Goal: Share content: Share content

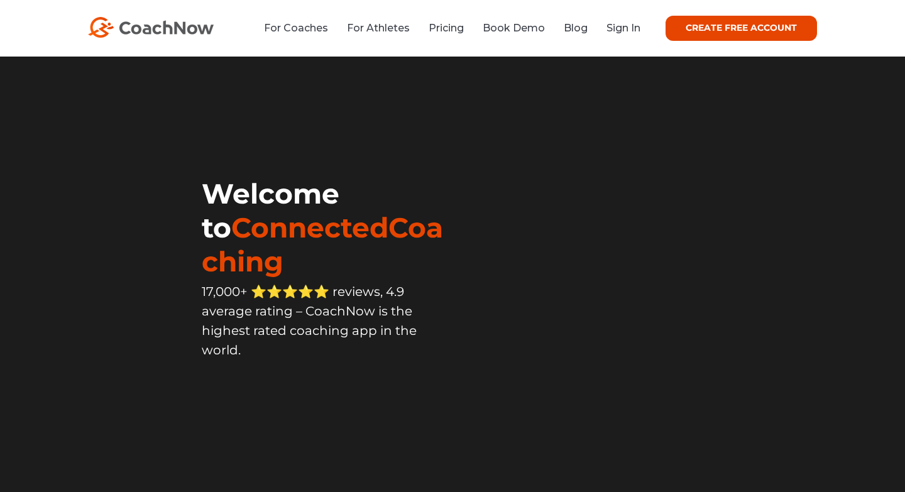
click at [631, 31] on link "Sign In" at bounding box center [624, 28] width 34 height 12
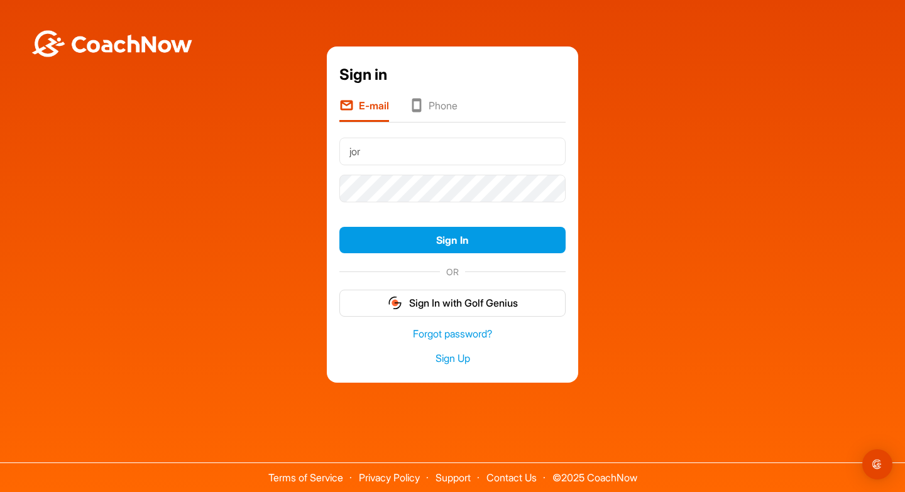
type input "jordangreene2010@gmail.com"
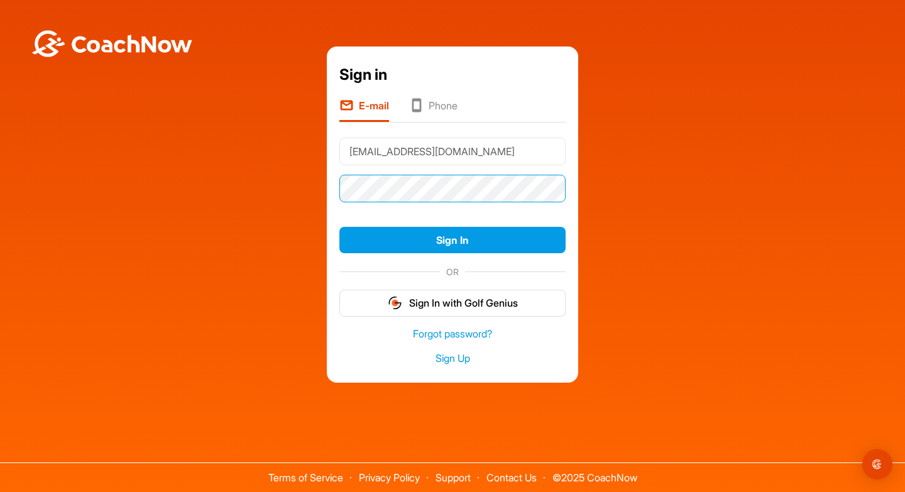
click at [339, 227] on button "Sign In" at bounding box center [452, 240] width 226 height 27
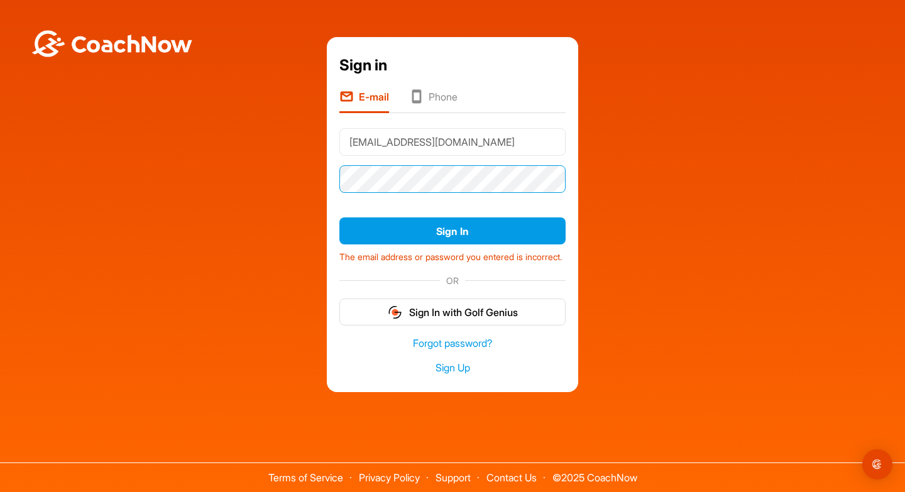
click at [339, 217] on button "Sign In" at bounding box center [452, 230] width 226 height 27
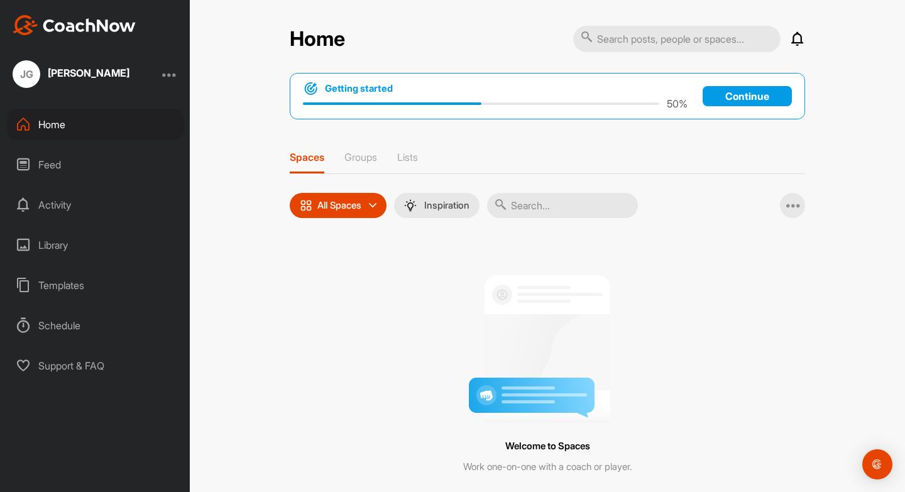
click at [729, 108] on div "Getting started 50 % Continue" at bounding box center [547, 96] width 515 height 47
click at [728, 101] on p "Continue" at bounding box center [747, 96] width 89 height 20
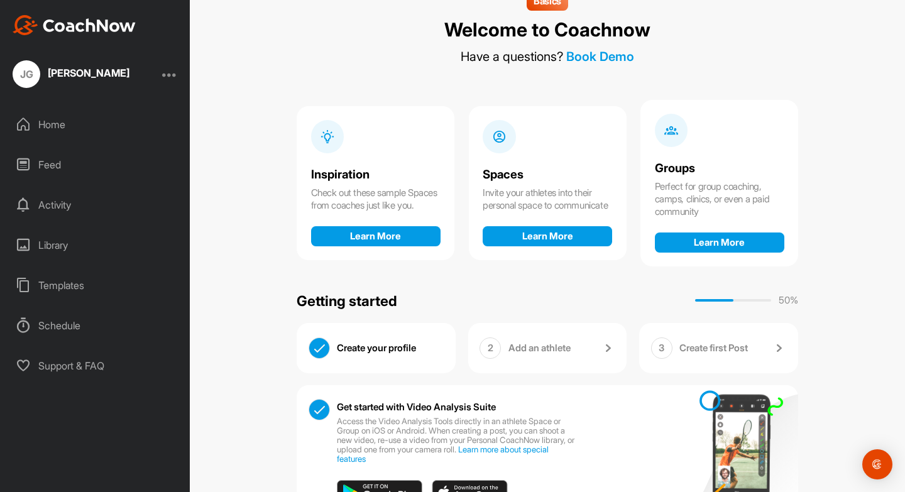
scroll to position [28, 0]
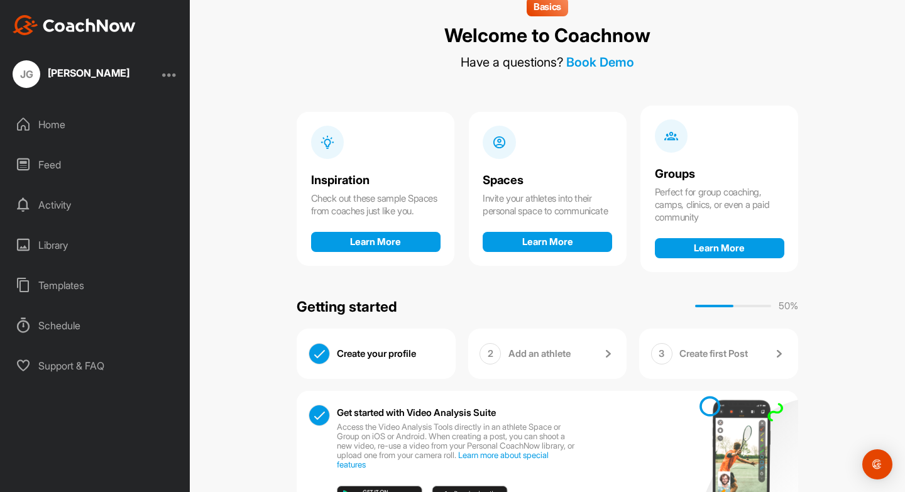
click at [62, 131] on div "Home" at bounding box center [95, 124] width 177 height 31
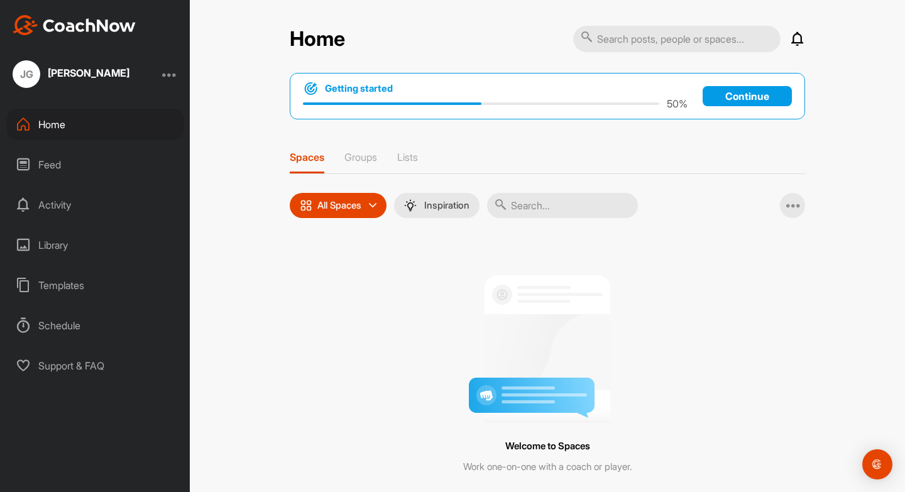
click at [377, 206] on icon at bounding box center [373, 206] width 8 height 8
click at [55, 297] on div "Templates" at bounding box center [95, 285] width 177 height 31
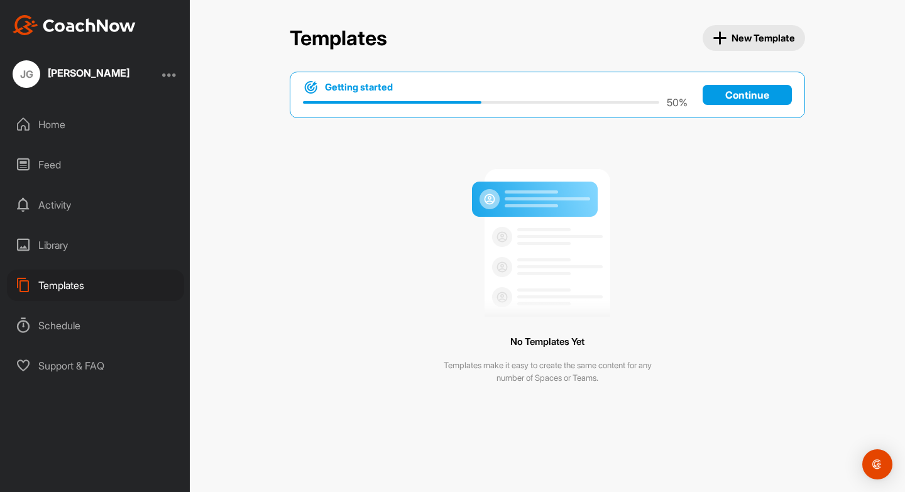
click at [74, 255] on div "Library" at bounding box center [95, 244] width 177 height 31
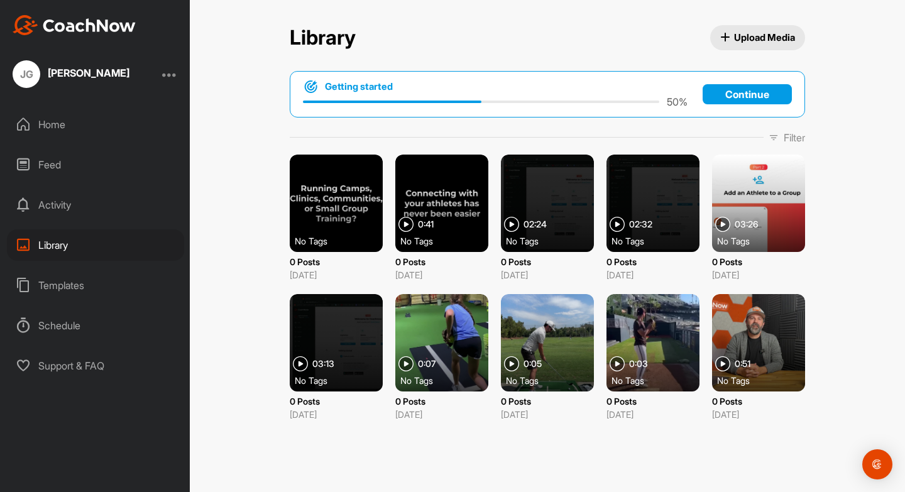
click at [752, 30] on button "Upload Media" at bounding box center [758, 37] width 96 height 25
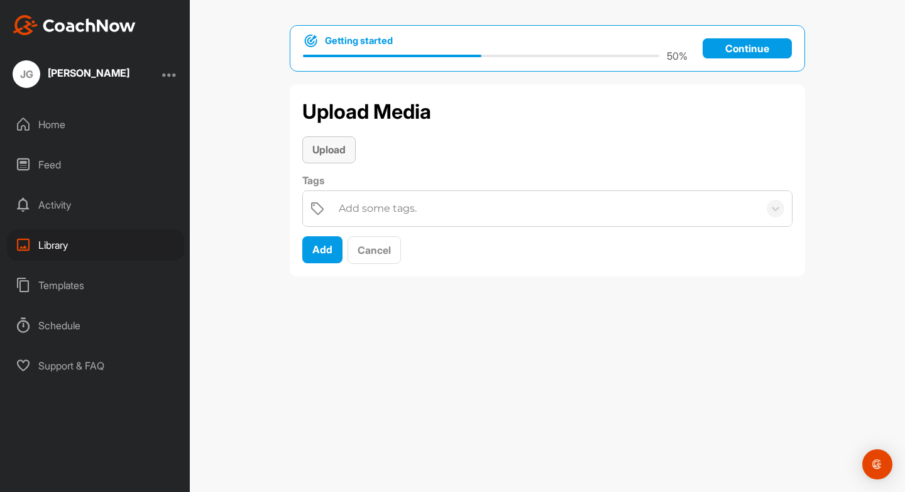
click at [338, 148] on span "Upload" at bounding box center [328, 149] width 33 height 13
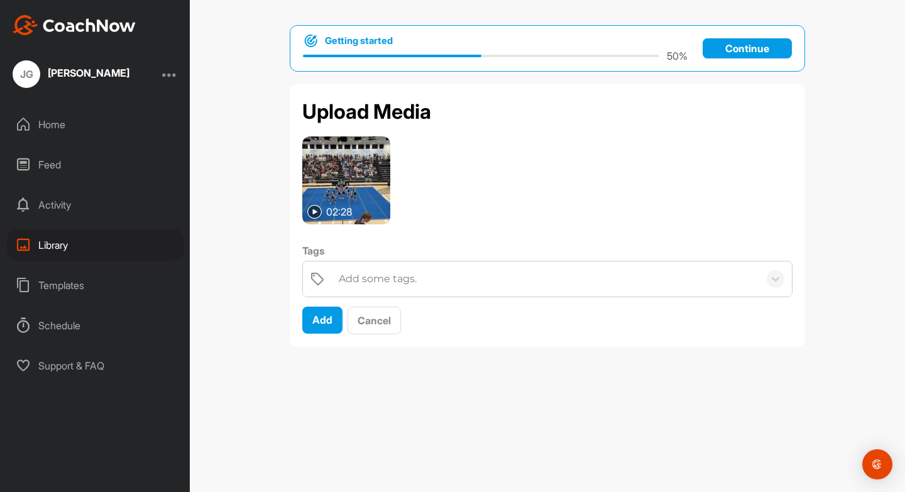
click at [344, 180] on img at bounding box center [346, 180] width 88 height 88
click at [314, 216] on img at bounding box center [314, 212] width 14 height 14
click at [319, 326] on div "Add" at bounding box center [322, 319] width 20 height 15
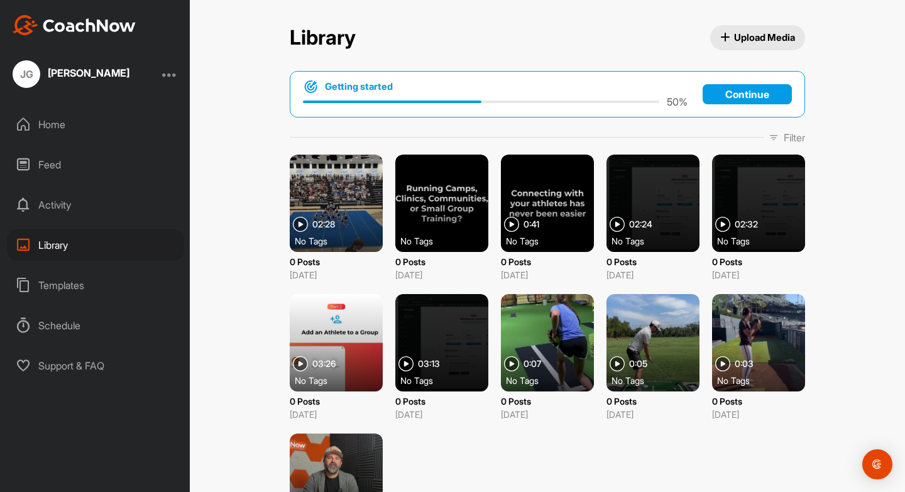
click at [336, 211] on div at bounding box center [336, 203] width 93 height 97
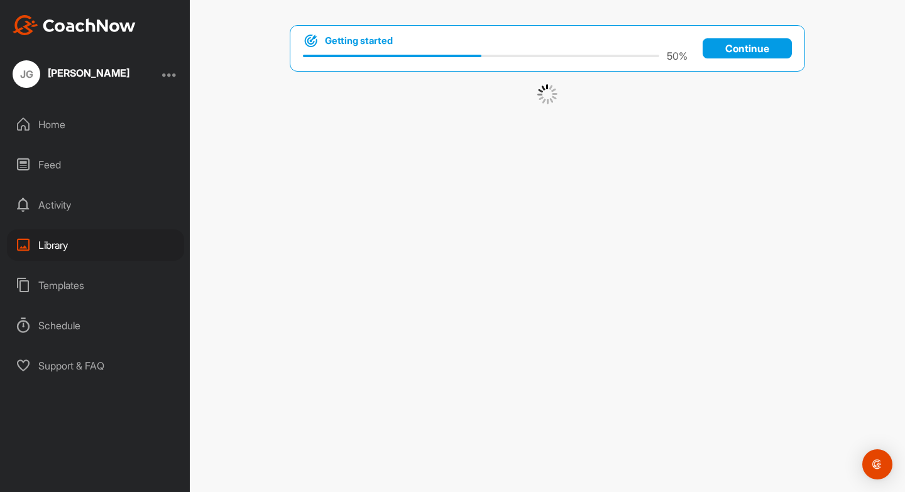
click at [336, 211] on div "Getting started 50 % Continue" at bounding box center [547, 246] width 715 height 492
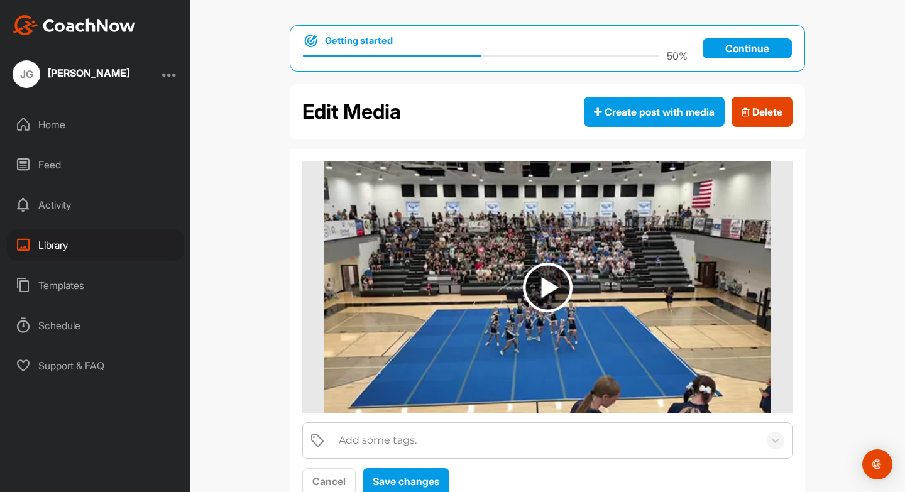
click at [799, 201] on div "Add some tags. Cancel Save changes" at bounding box center [547, 328] width 515 height 359
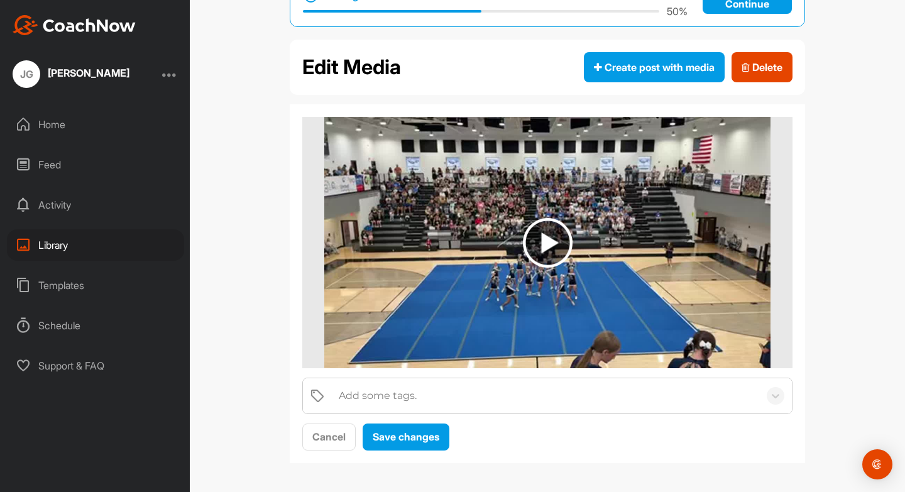
scroll to position [36, 0]
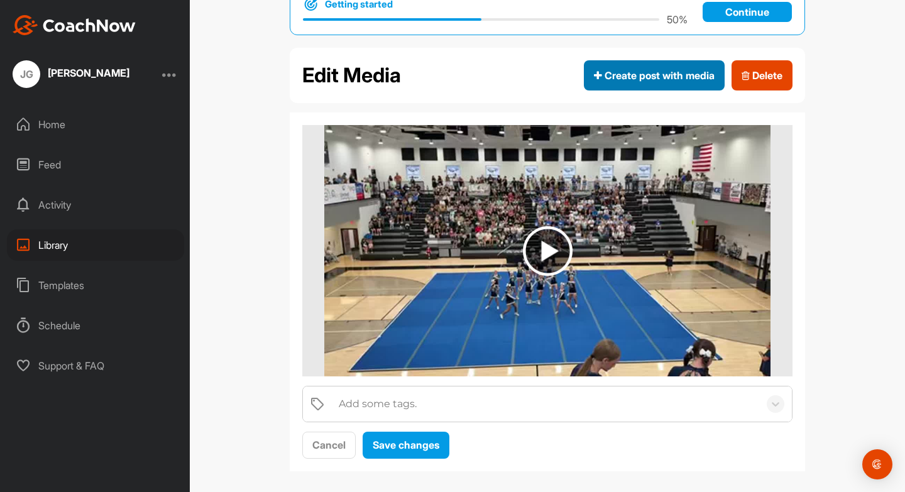
click at [642, 70] on span "Create post with media" at bounding box center [654, 75] width 121 height 15
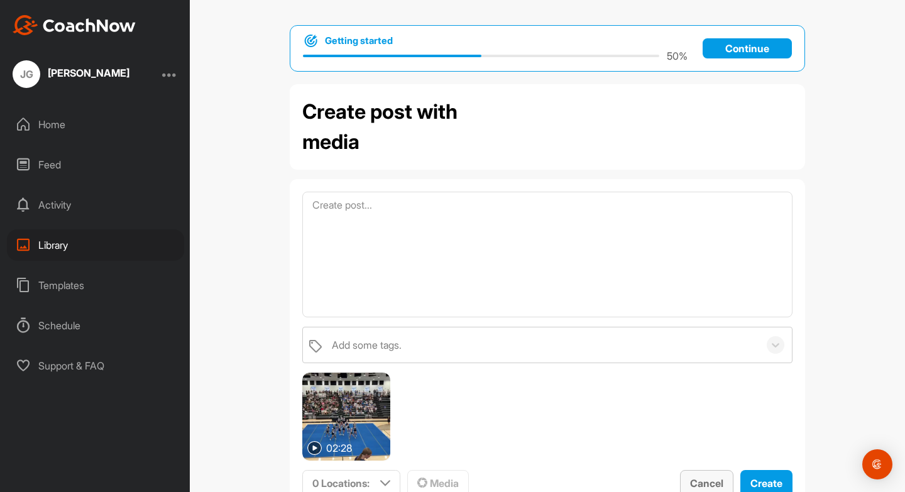
click at [700, 485] on span "Cancel" at bounding box center [706, 483] width 33 height 13
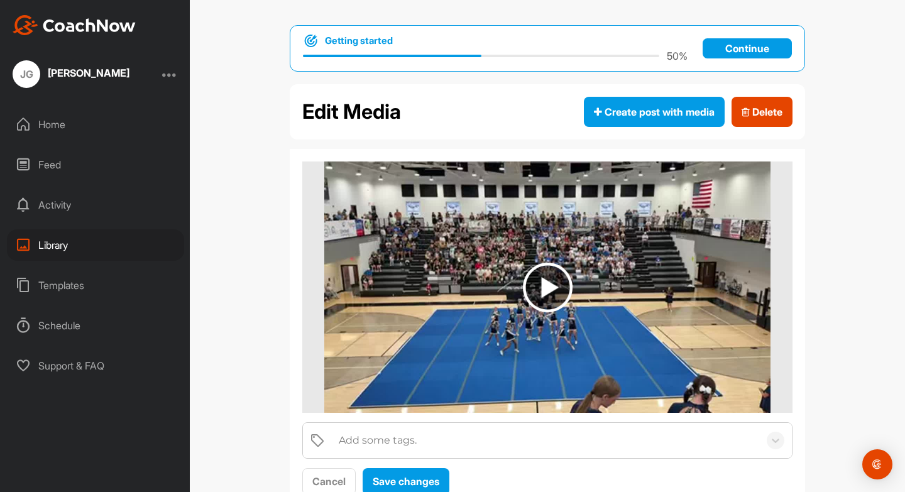
click at [364, 122] on h2 "Edit Media" at bounding box center [351, 112] width 99 height 30
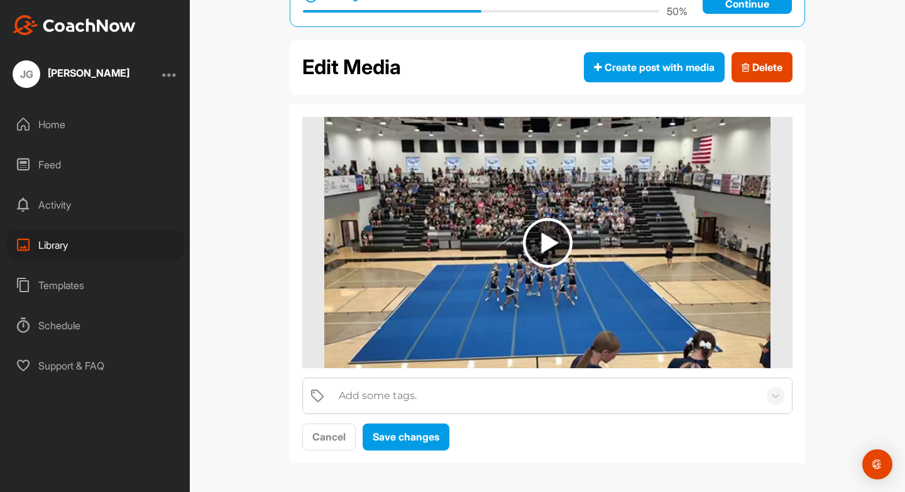
click at [543, 250] on img at bounding box center [548, 243] width 50 height 50
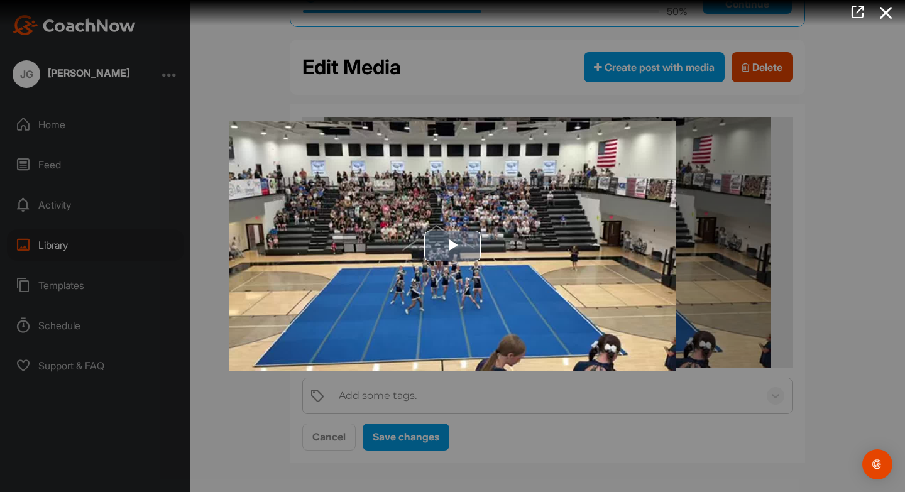
click at [453, 246] on span "Video Player" at bounding box center [453, 246] width 0 height 0
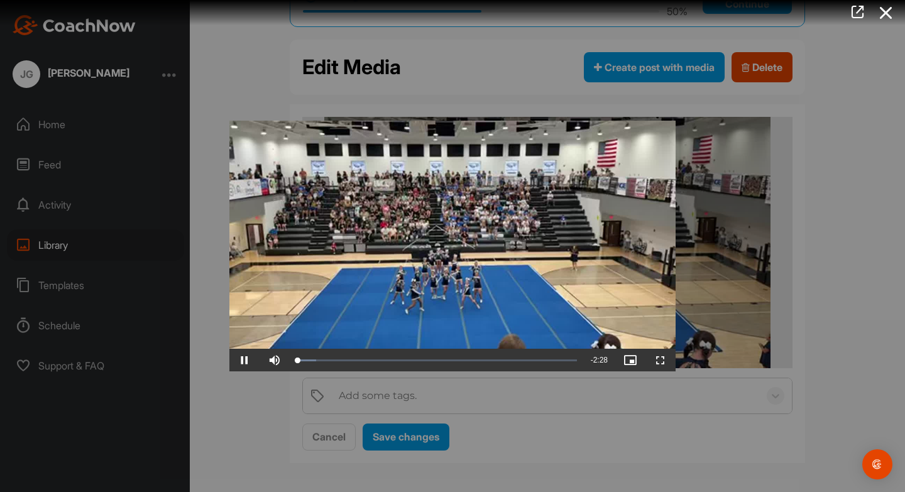
click at [661, 405] on div at bounding box center [452, 246] width 905 height 492
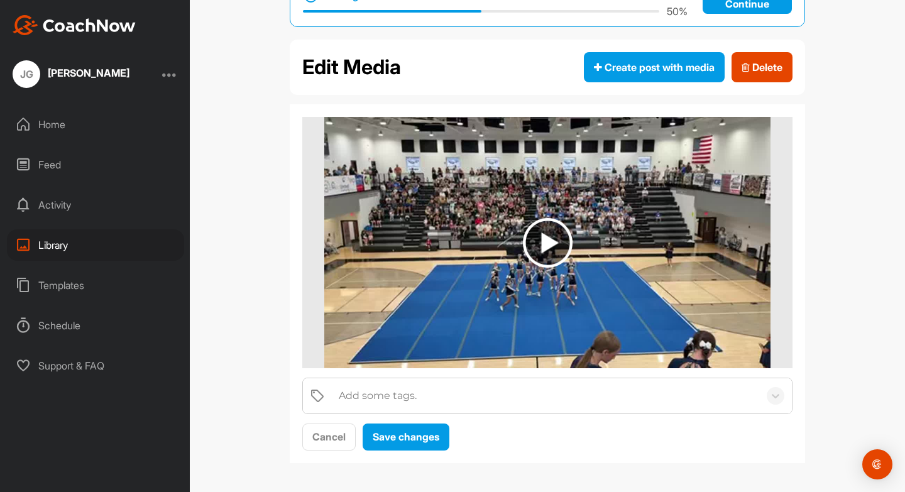
click at [82, 128] on div "Home" at bounding box center [95, 124] width 177 height 31
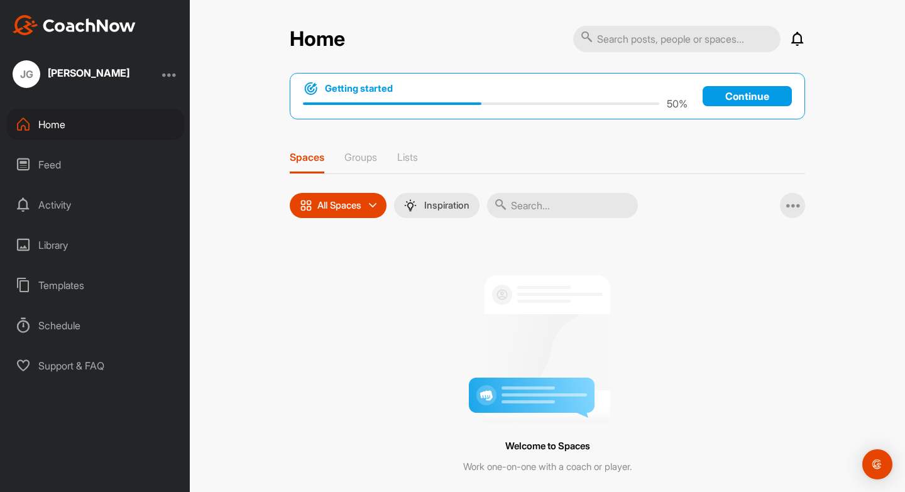
click at [370, 209] on div "All Spaces" at bounding box center [338, 205] width 97 height 25
click at [688, 367] on div at bounding box center [547, 344] width 459 height 158
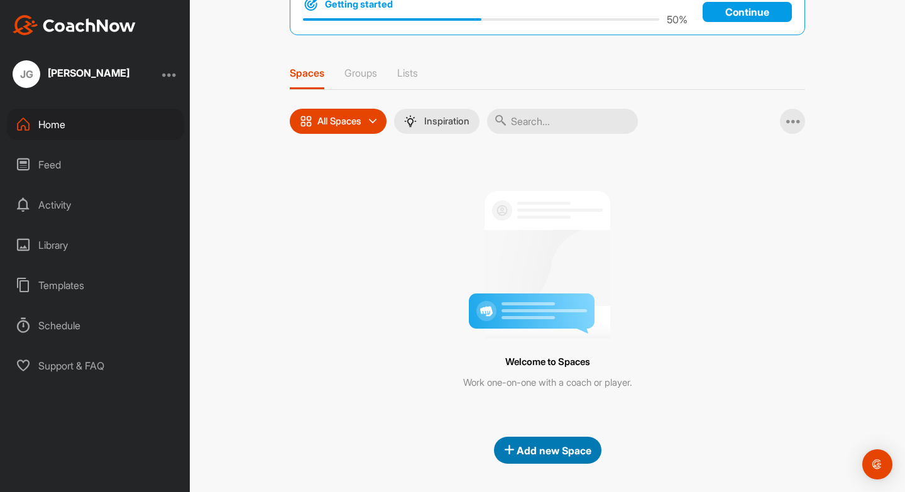
click at [558, 443] on div "Add new Space" at bounding box center [547, 450] width 87 height 15
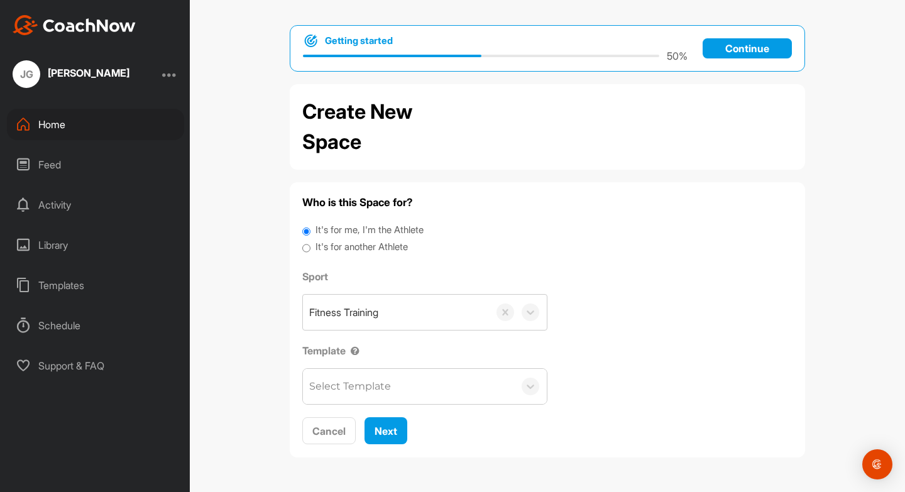
click at [409, 383] on div "Select Template" at bounding box center [408, 386] width 211 height 35
click at [525, 385] on icon at bounding box center [530, 386] width 13 height 13
click at [389, 426] on span "Next" at bounding box center [386, 431] width 23 height 13
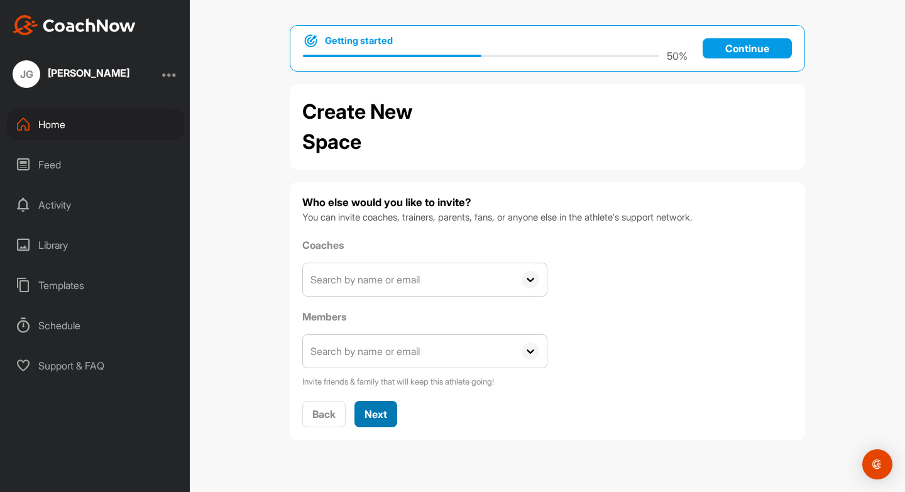
click at [378, 412] on span "Next" at bounding box center [376, 414] width 23 height 13
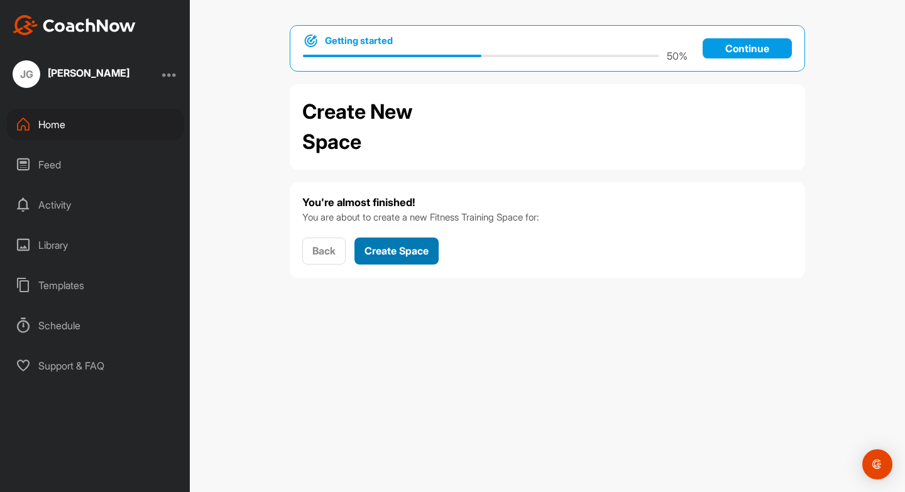
click at [423, 246] on span "Create Space" at bounding box center [397, 251] width 64 height 13
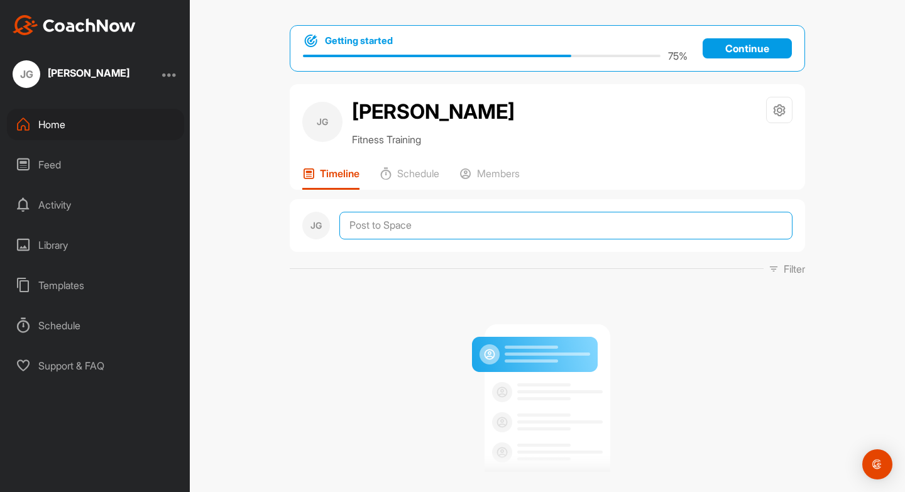
click at [450, 223] on textarea at bounding box center [565, 226] width 453 height 28
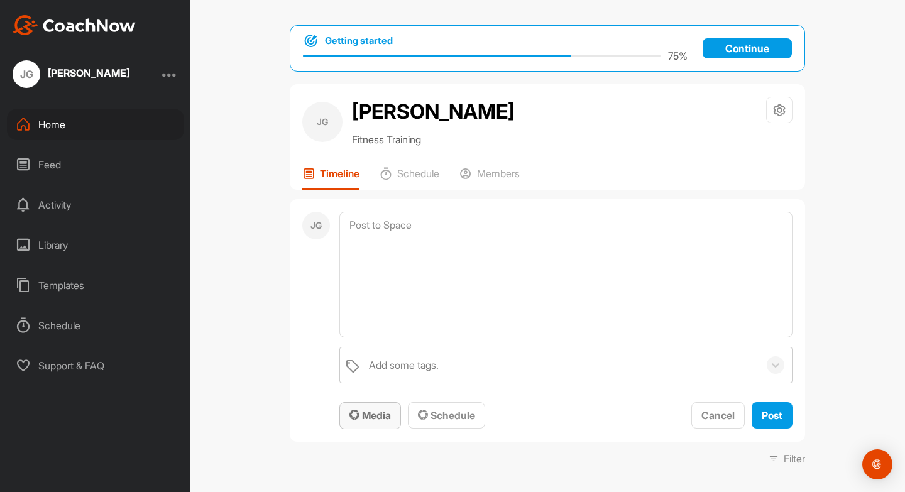
click at [373, 414] on span "Media" at bounding box center [369, 415] width 41 height 13
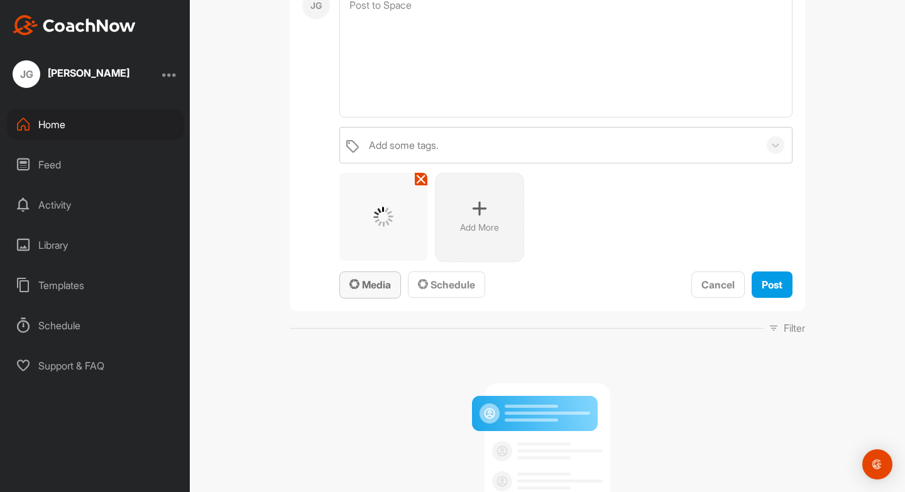
scroll to position [221, 0]
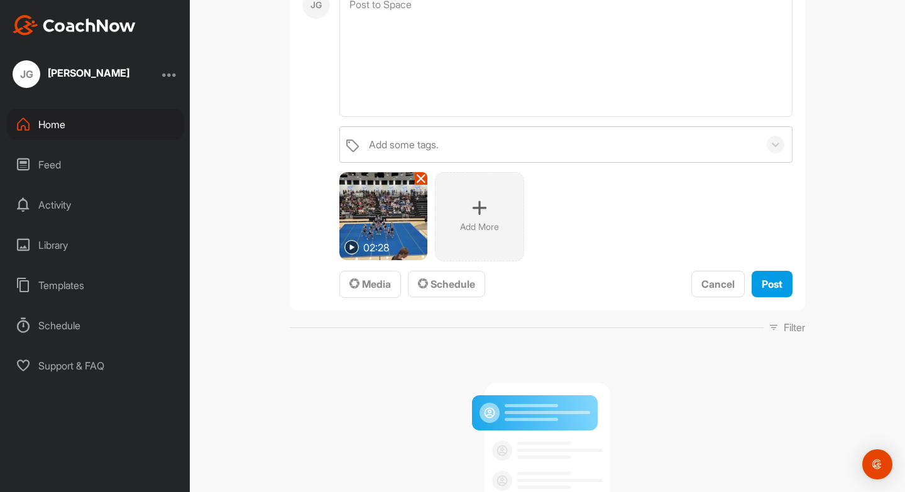
click at [412, 212] on img at bounding box center [383, 216] width 88 height 88
click at [361, 287] on span "Media" at bounding box center [369, 284] width 41 height 13
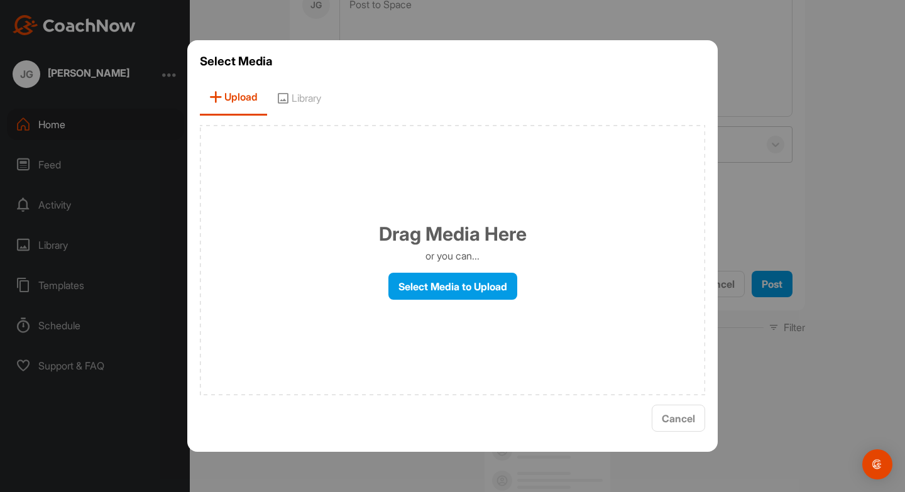
click at [757, 116] on div at bounding box center [452, 246] width 905 height 492
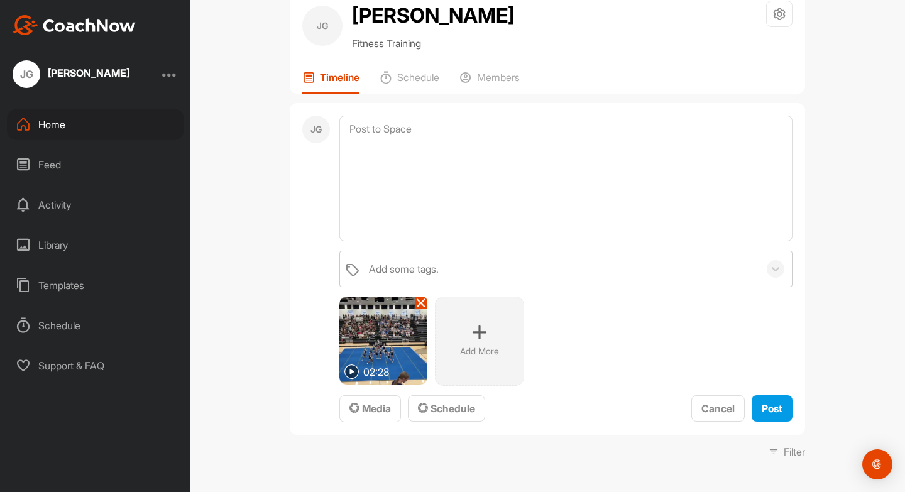
scroll to position [150, 0]
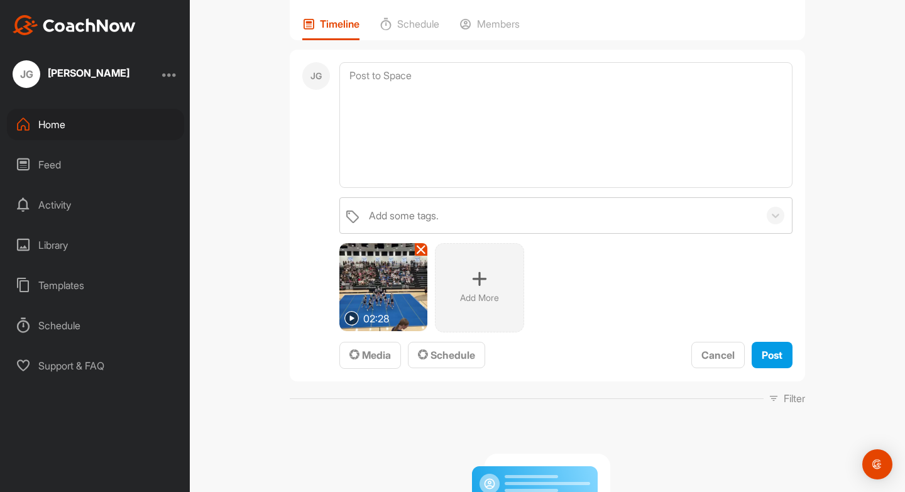
click at [379, 310] on img at bounding box center [383, 287] width 88 height 88
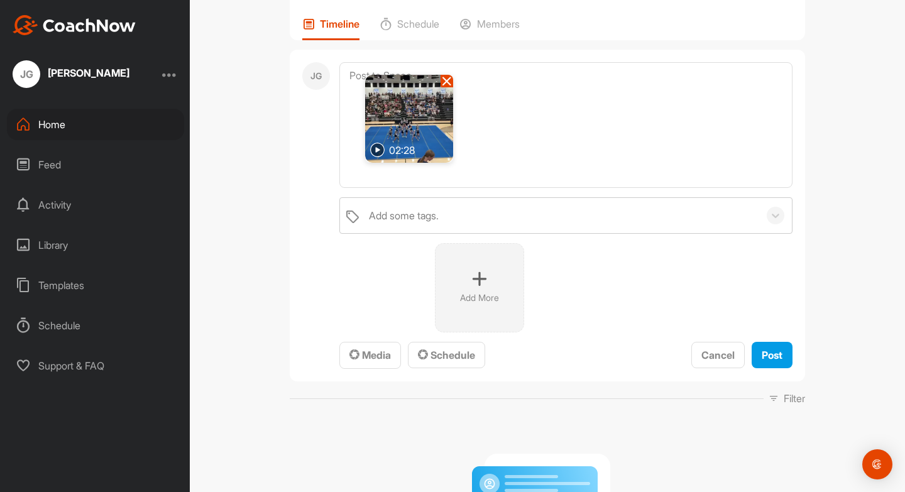
drag, startPoint x: 379, startPoint y: 310, endPoint x: 402, endPoint y: 142, distance: 169.4
click at [402, 142] on div "02:28" at bounding box center [409, 119] width 88 height 88
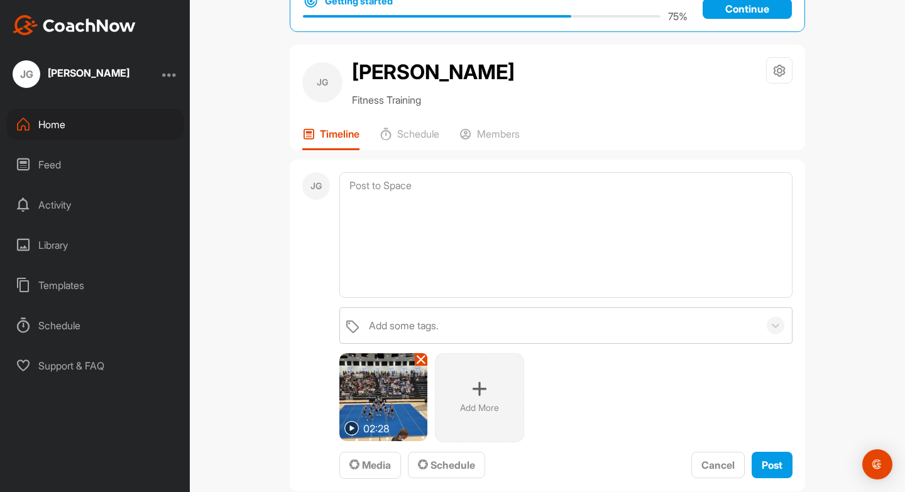
scroll to position [31, 0]
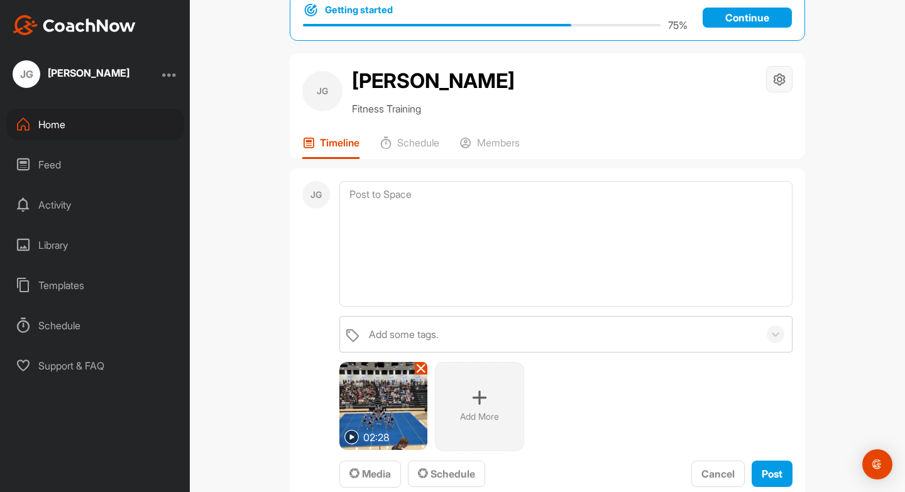
click at [786, 79] on icon at bounding box center [780, 79] width 14 height 14
click at [774, 476] on span "Post" at bounding box center [772, 474] width 21 height 13
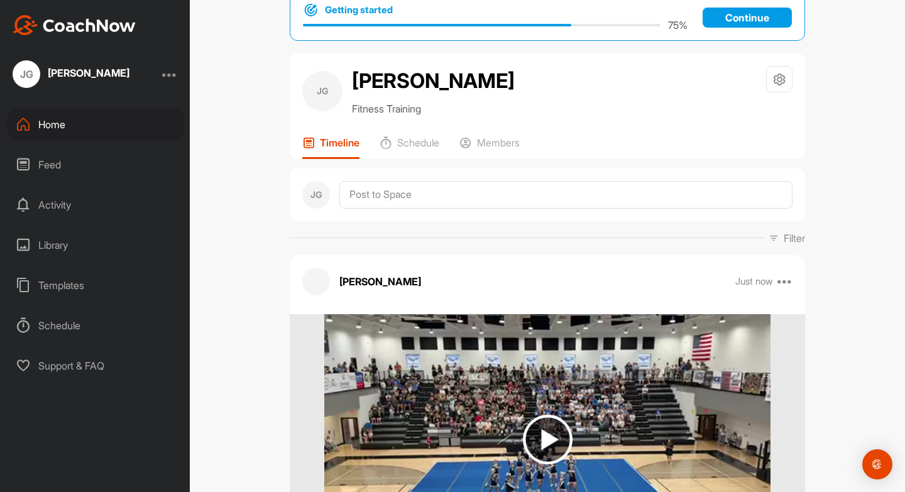
scroll to position [216, 0]
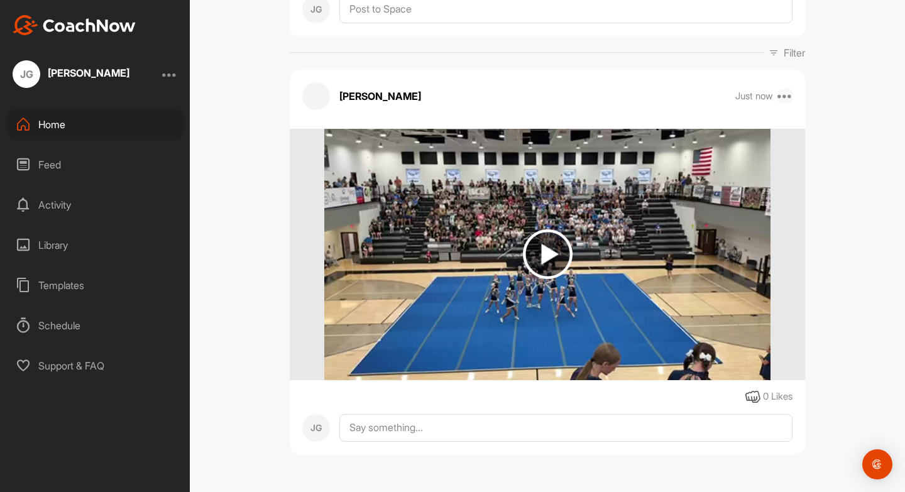
click at [781, 97] on icon at bounding box center [785, 96] width 15 height 15
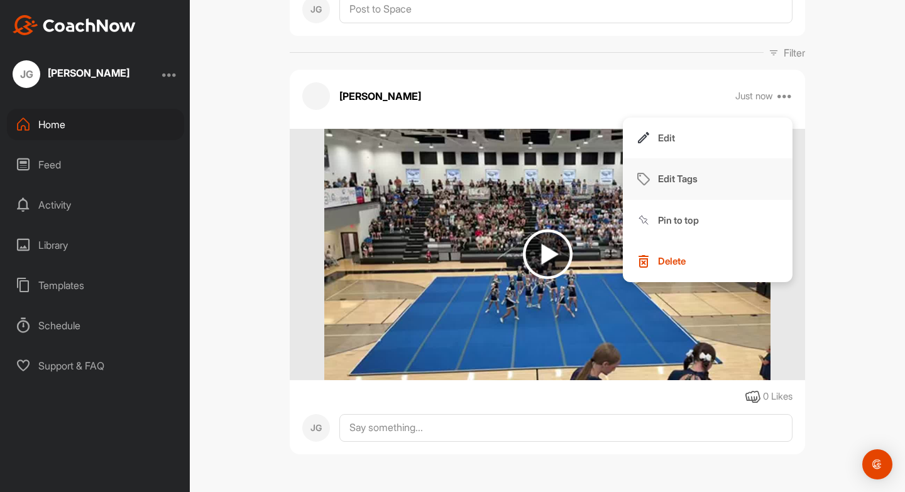
click at [702, 166] on button "Edit Tags" at bounding box center [708, 178] width 170 height 41
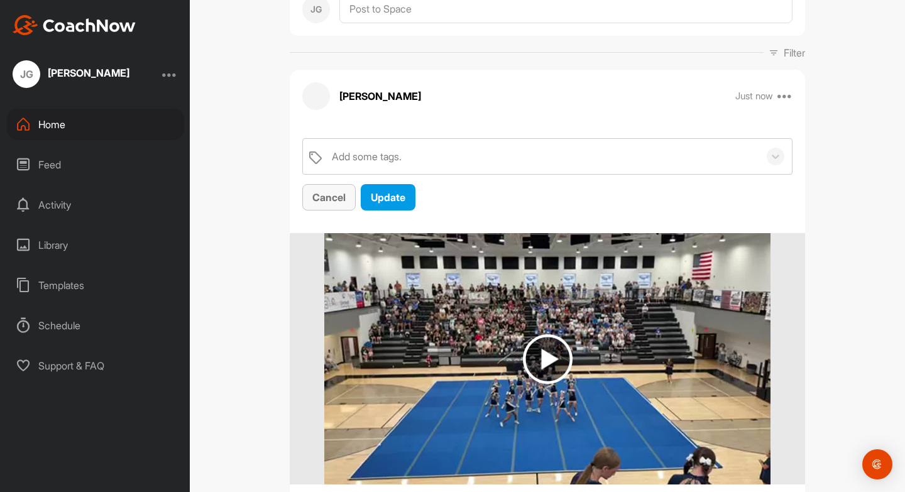
click at [324, 205] on button "Cancel" at bounding box center [328, 197] width 53 height 27
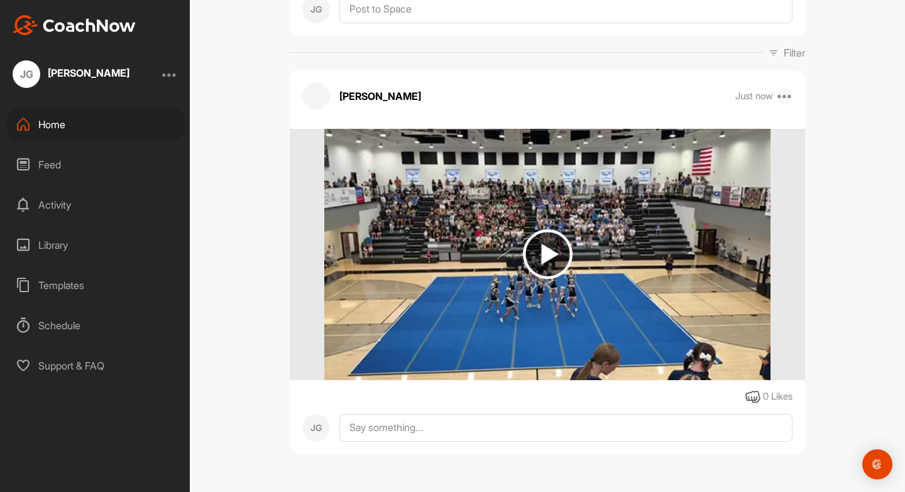
click at [784, 99] on icon at bounding box center [785, 96] width 15 height 15
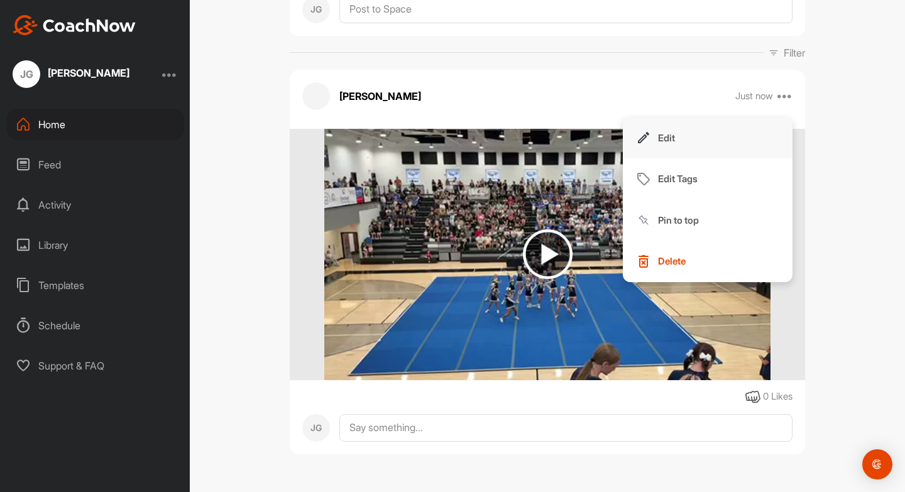
click at [720, 136] on button "Edit" at bounding box center [708, 138] width 170 height 41
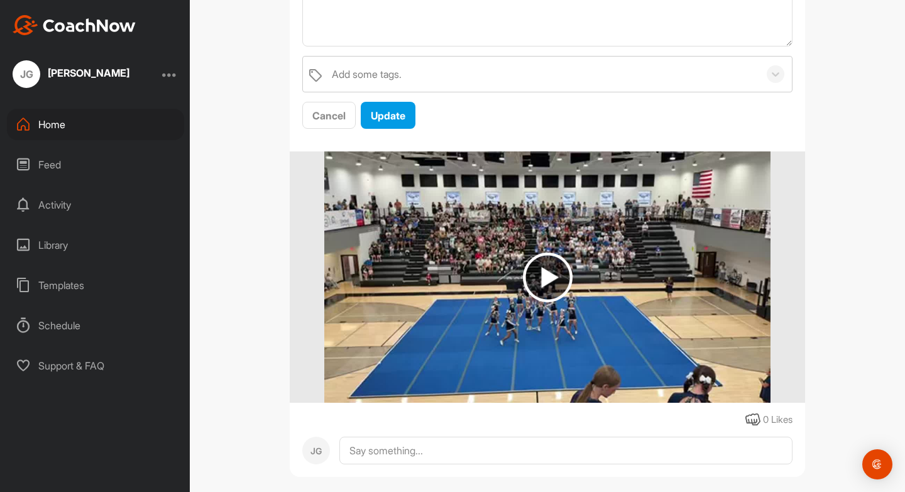
scroll to position [382, 0]
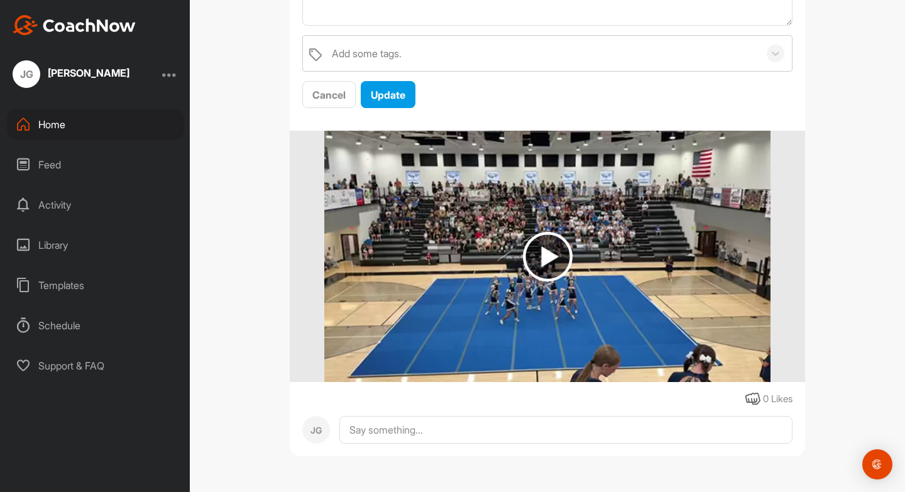
click at [600, 242] on img at bounding box center [547, 256] width 446 height 251
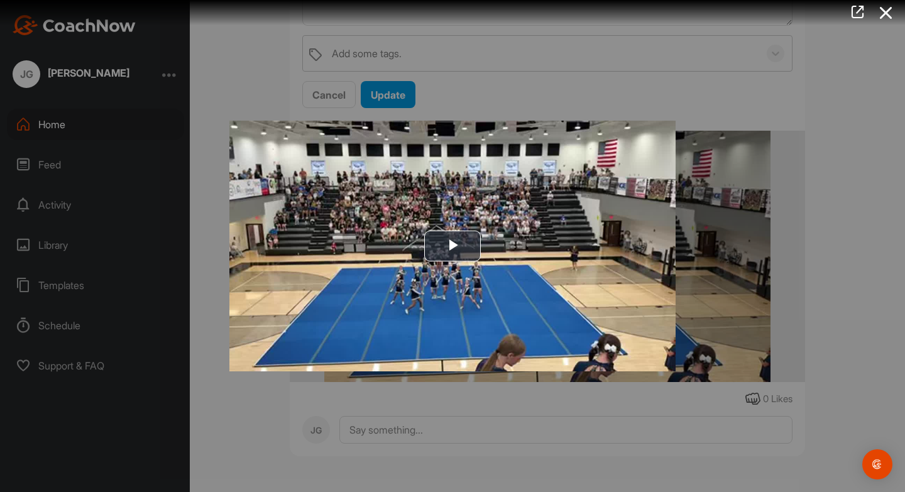
click at [539, 388] on div at bounding box center [452, 246] width 905 height 492
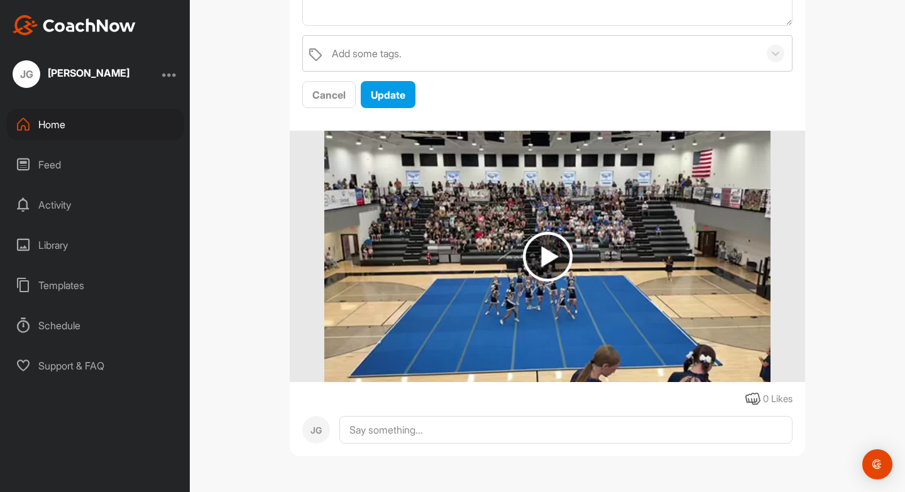
click at [92, 131] on div "Home" at bounding box center [95, 124] width 177 height 31
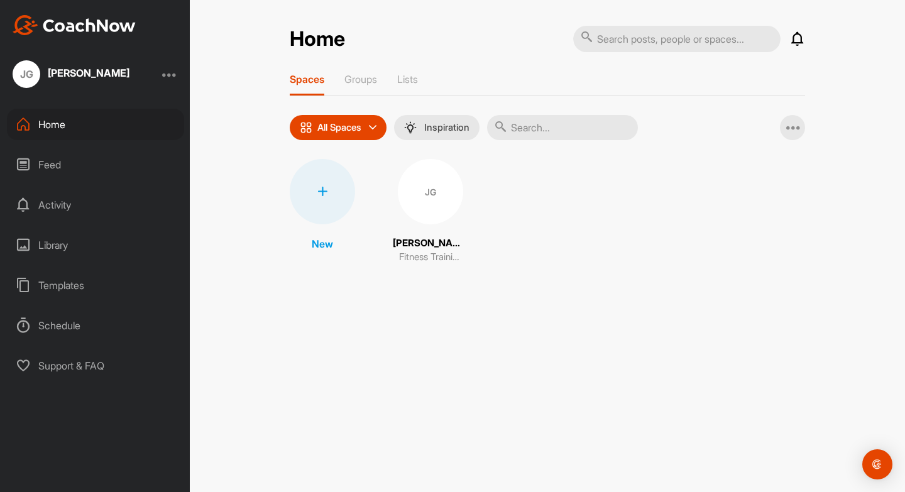
click at [64, 256] on div "Library" at bounding box center [95, 244] width 177 height 31
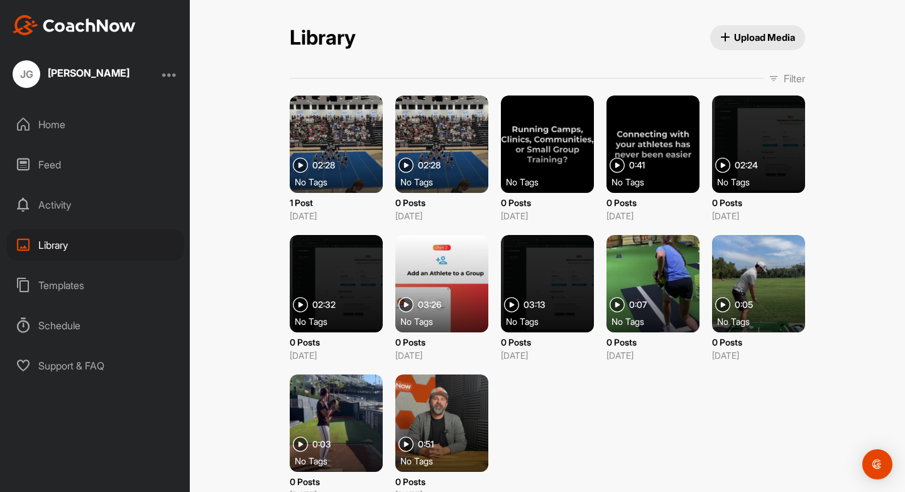
click at [458, 151] on div at bounding box center [441, 144] width 93 height 97
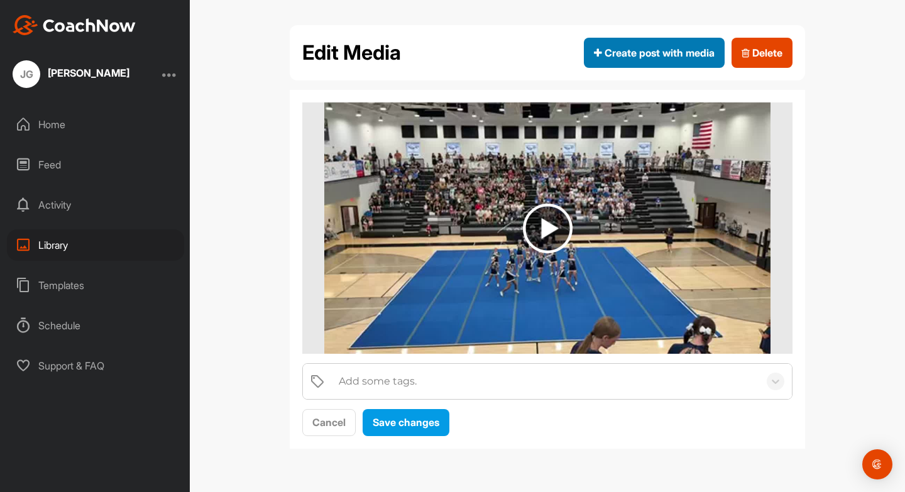
click at [663, 54] on span "Create post with media" at bounding box center [654, 52] width 121 height 15
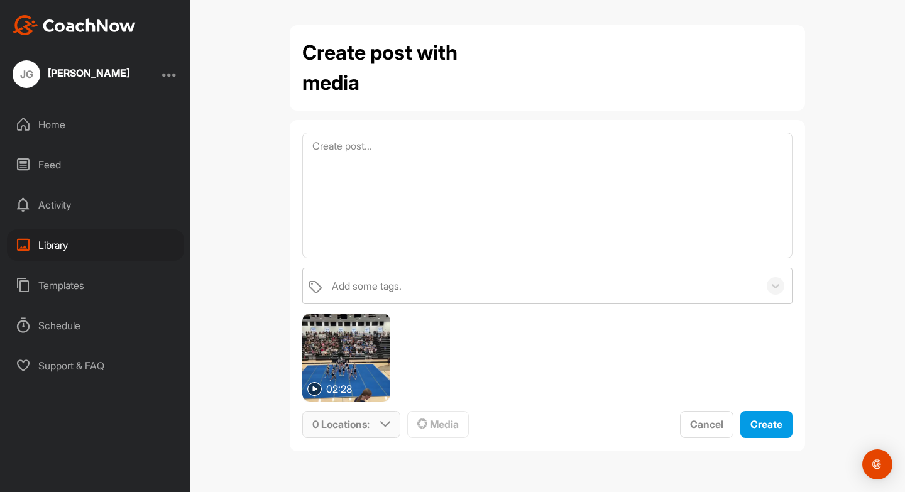
click at [383, 429] on icon at bounding box center [385, 424] width 10 height 10
click at [492, 378] on div "02:28" at bounding box center [547, 358] width 490 height 88
click at [692, 421] on span "Cancel" at bounding box center [706, 424] width 33 height 13
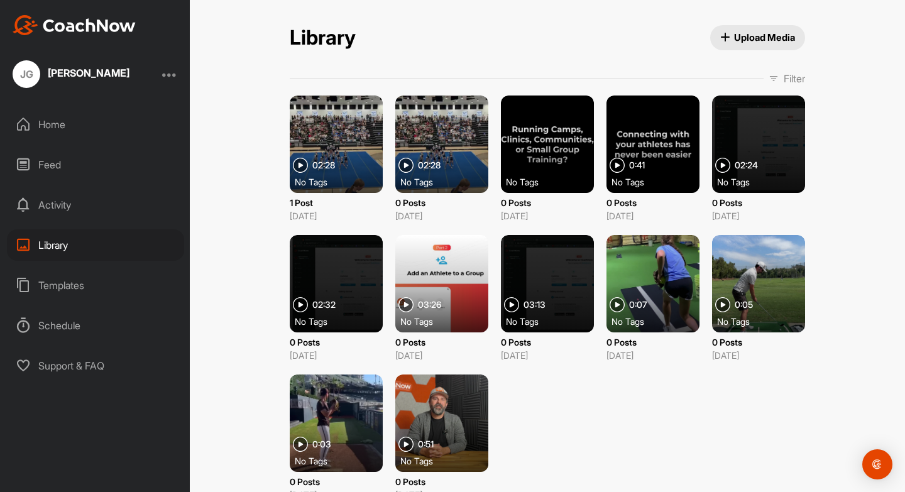
click at [75, 283] on div "Templates" at bounding box center [95, 285] width 177 height 31
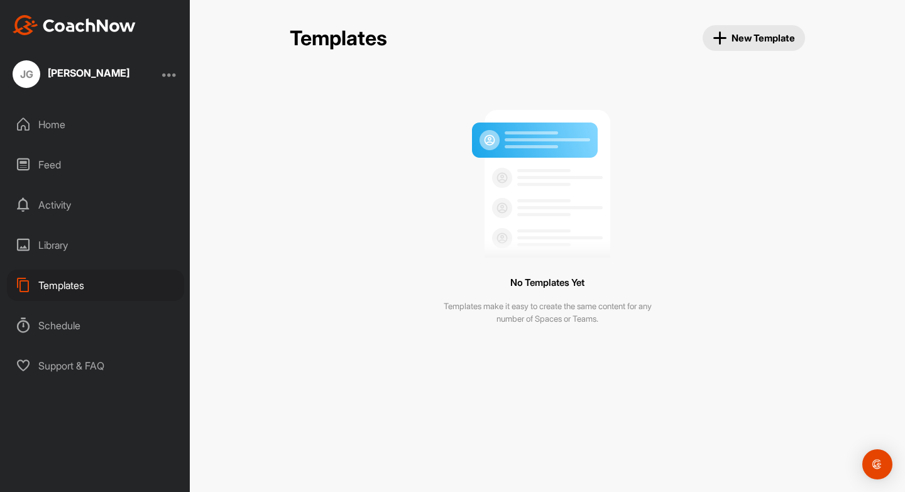
click at [777, 38] on span "New Template" at bounding box center [754, 38] width 83 height 14
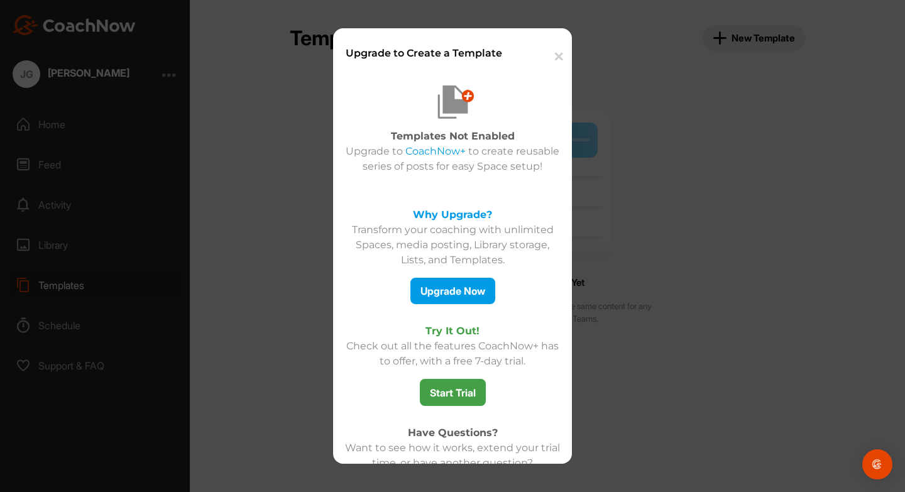
click at [558, 58] on button "✕" at bounding box center [558, 57] width 28 height 38
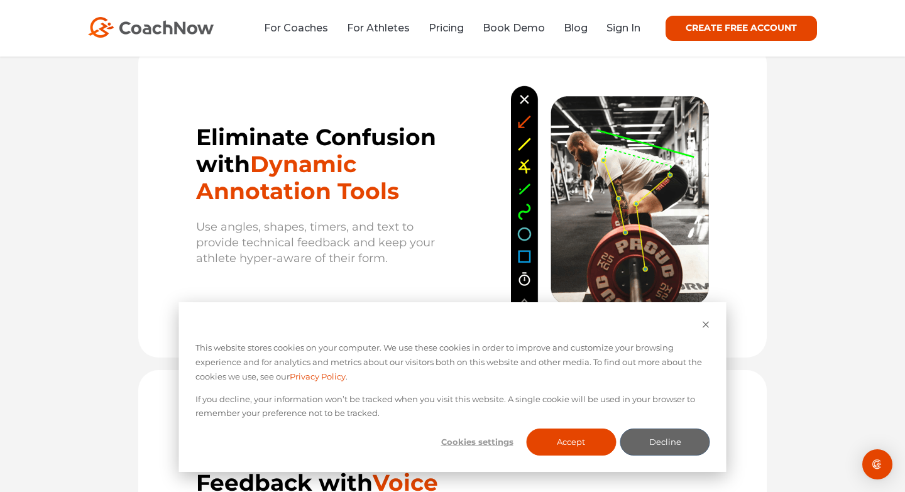
scroll to position [702, 0]
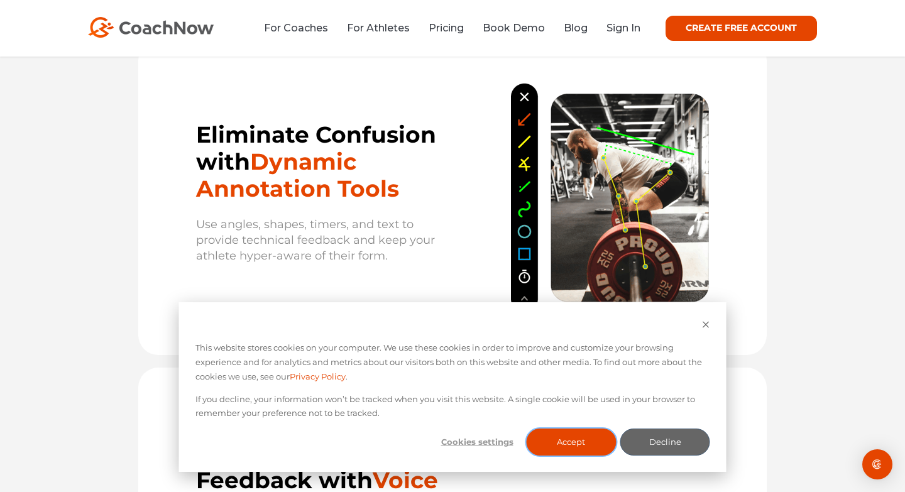
click at [564, 440] on button "Accept" at bounding box center [571, 442] width 90 height 27
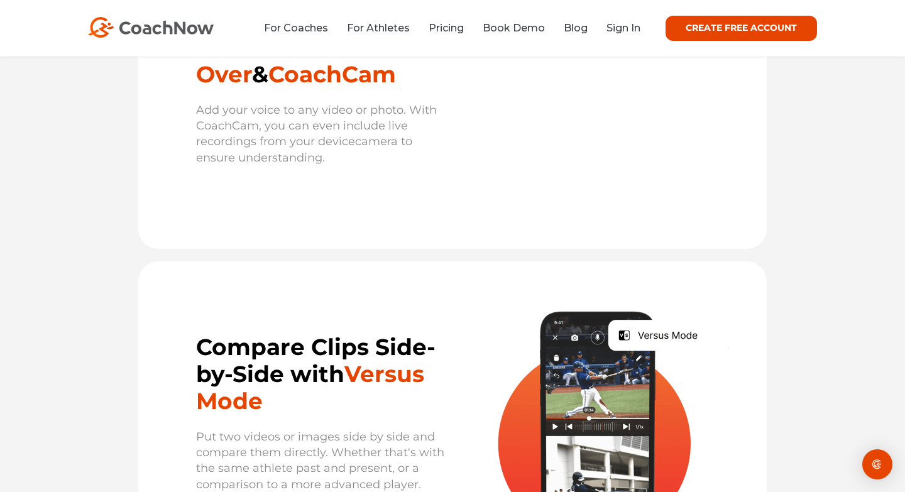
scroll to position [1136, 0]
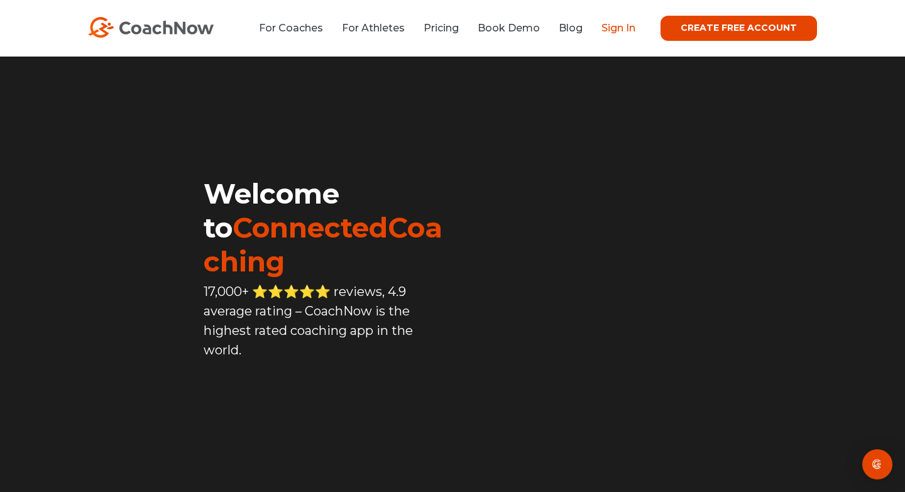
click at [629, 32] on link "Sign In" at bounding box center [619, 28] width 34 height 12
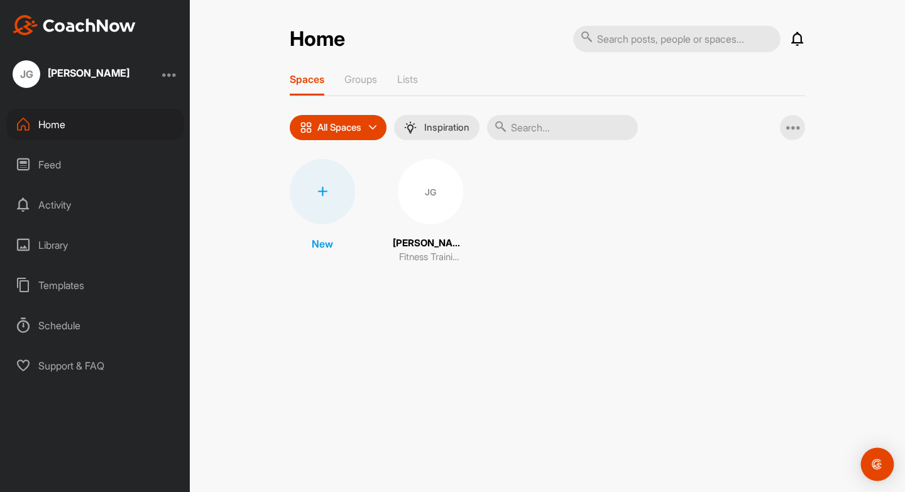
click at [872, 465] on img "Open Intercom Messenger" at bounding box center [877, 464] width 16 height 16
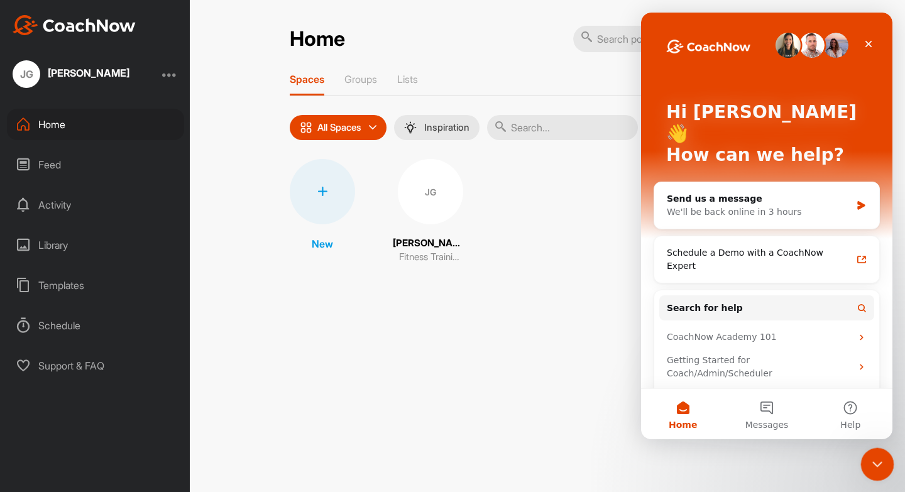
click at [879, 463] on icon "Close Intercom Messenger" at bounding box center [875, 462] width 15 height 15
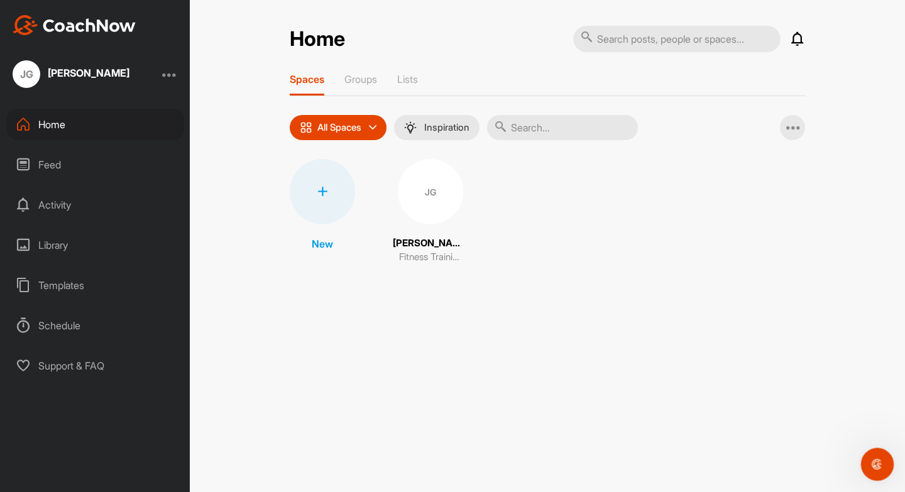
click at [878, 473] on div "Open Intercom Messenger" at bounding box center [875, 462] width 41 height 41
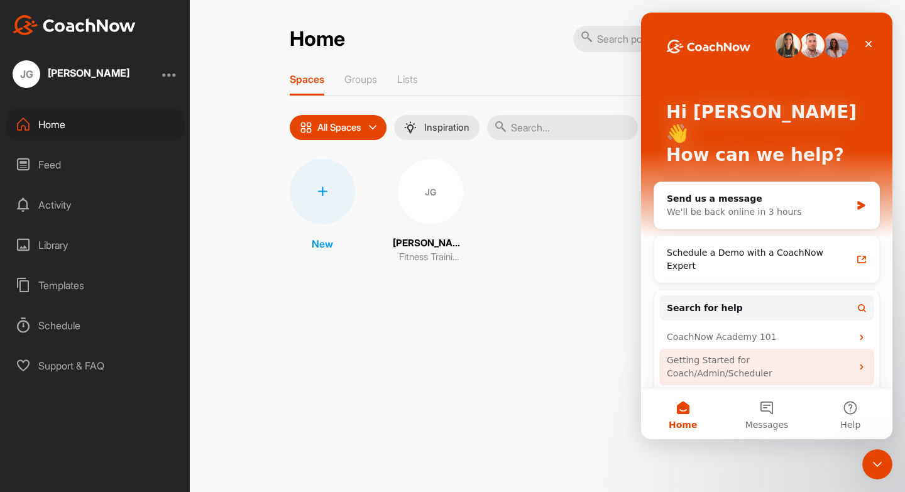
scroll to position [8, 0]
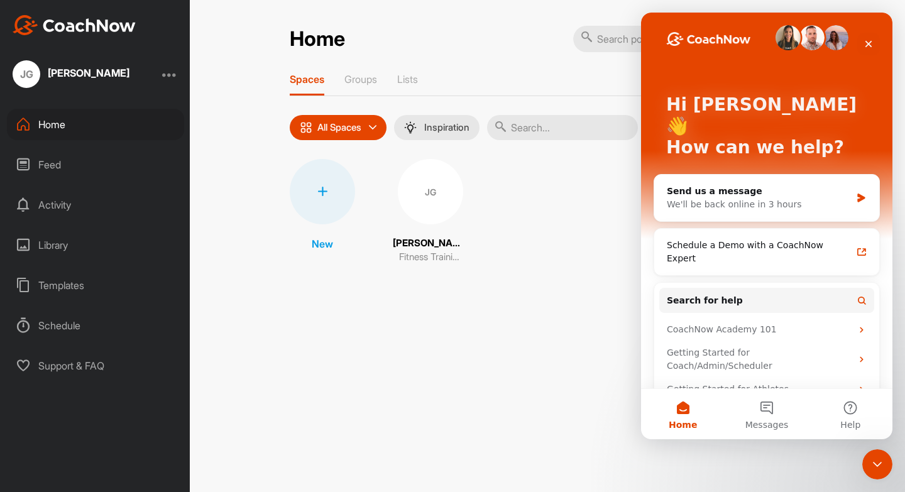
click at [598, 378] on div "Home Notifications Invitations No Notifications View All Spaces Groups Lists Al…" at bounding box center [547, 246] width 715 height 492
click at [871, 42] on icon "Close" at bounding box center [869, 44] width 10 height 10
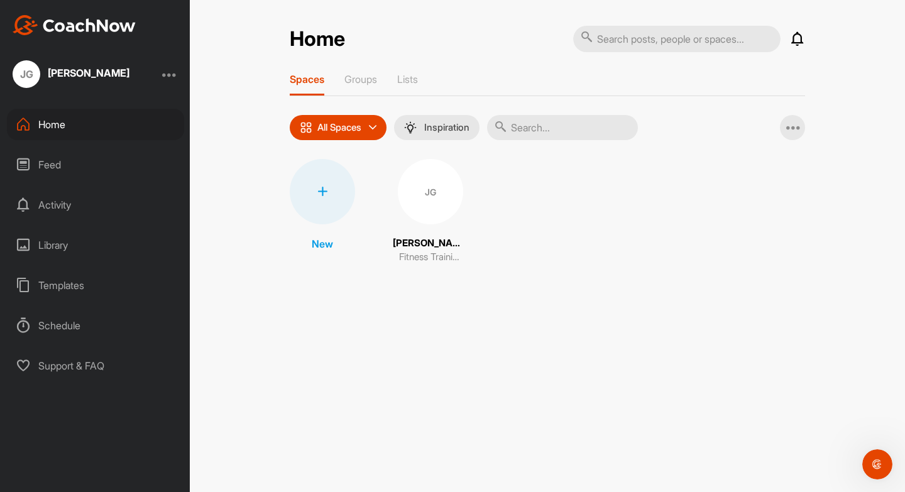
click at [171, 69] on div at bounding box center [169, 74] width 15 height 15
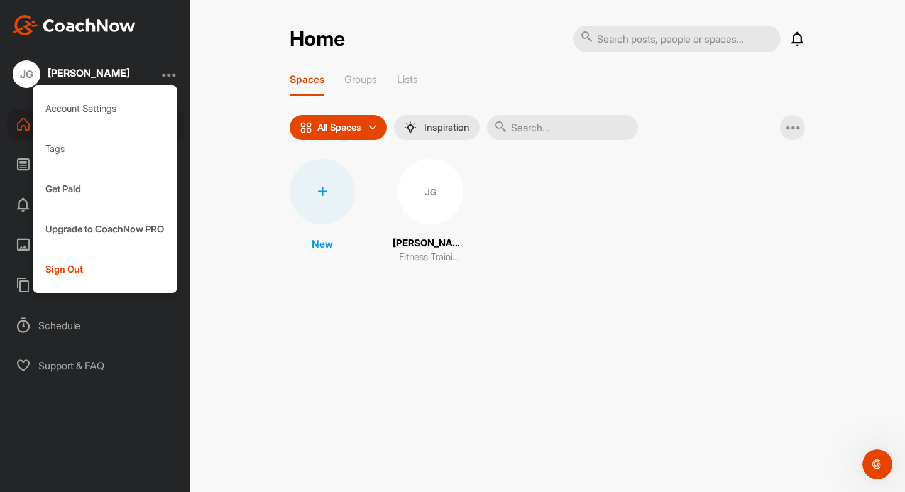
click at [280, 282] on div "Home Notifications Invitations No Notifications View All Spaces Groups Lists Al…" at bounding box center [547, 156] width 541 height 262
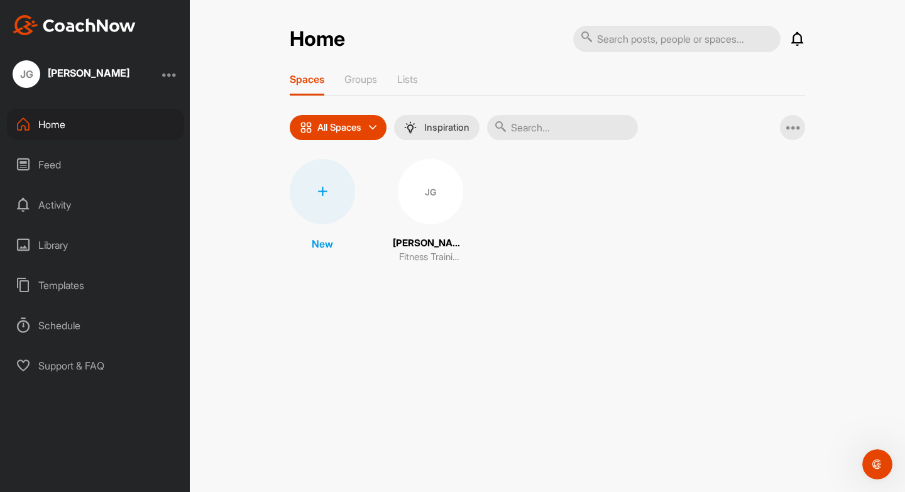
click at [325, 198] on div at bounding box center [322, 191] width 65 height 65
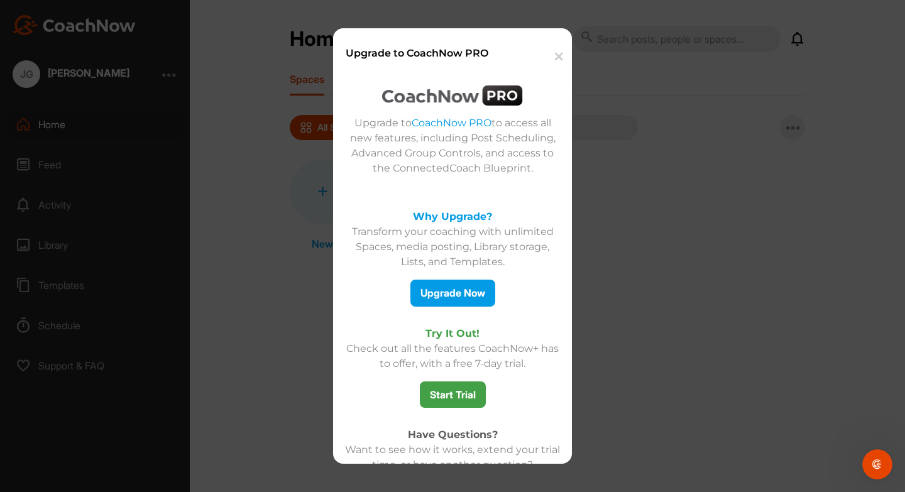
click at [558, 58] on button "✕" at bounding box center [558, 57] width 28 height 38
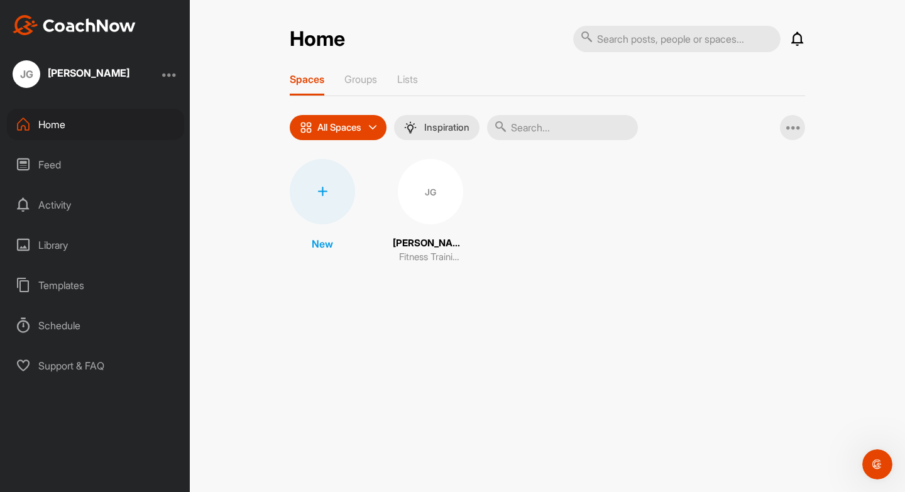
click at [85, 245] on div "Library" at bounding box center [95, 244] width 177 height 31
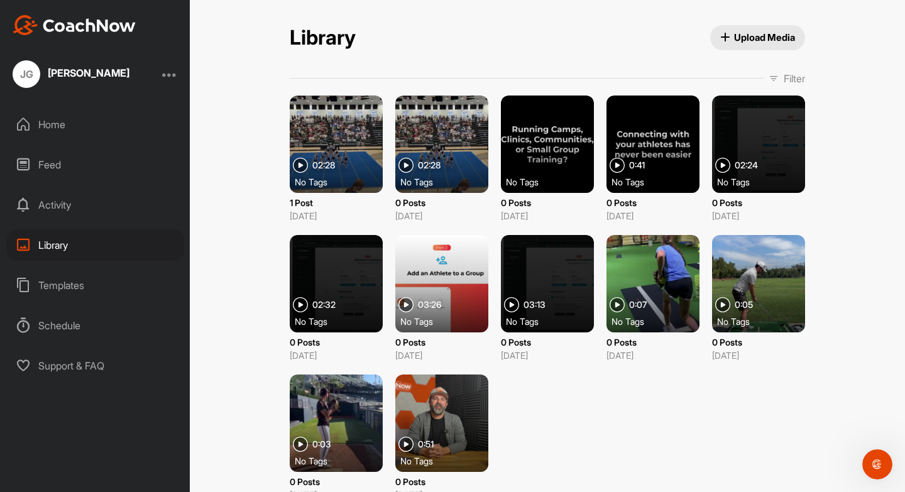
click at [437, 146] on div at bounding box center [441, 144] width 93 height 97
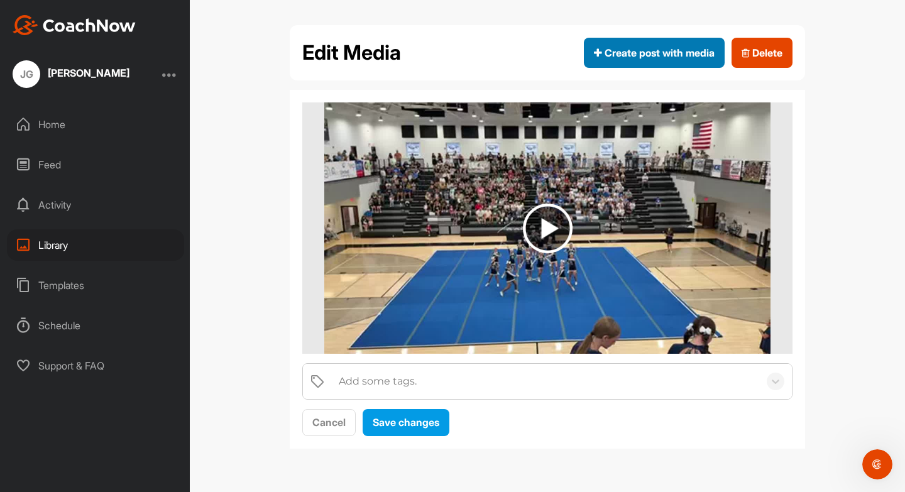
click at [666, 65] on button "Create post with media" at bounding box center [654, 53] width 141 height 30
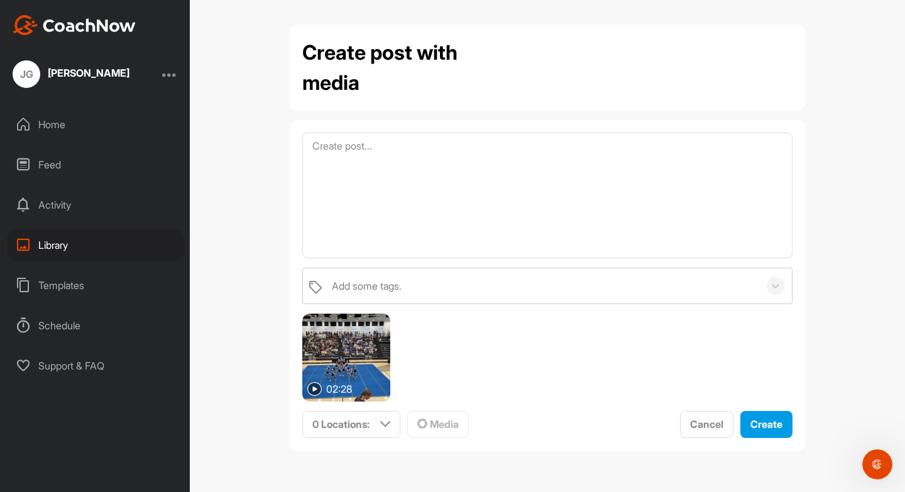
click at [363, 362] on img at bounding box center [346, 358] width 88 height 88
click at [365, 363] on img at bounding box center [346, 358] width 88 height 88
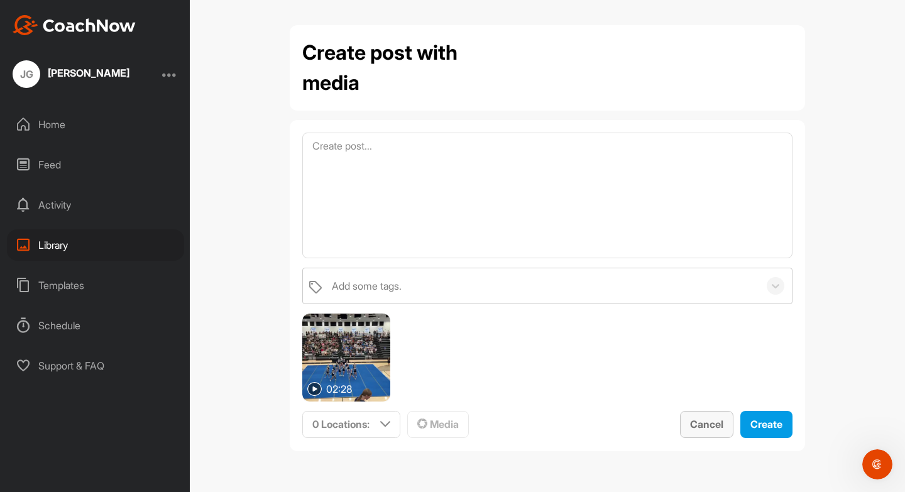
click at [685, 422] on button "Cancel" at bounding box center [706, 424] width 53 height 27
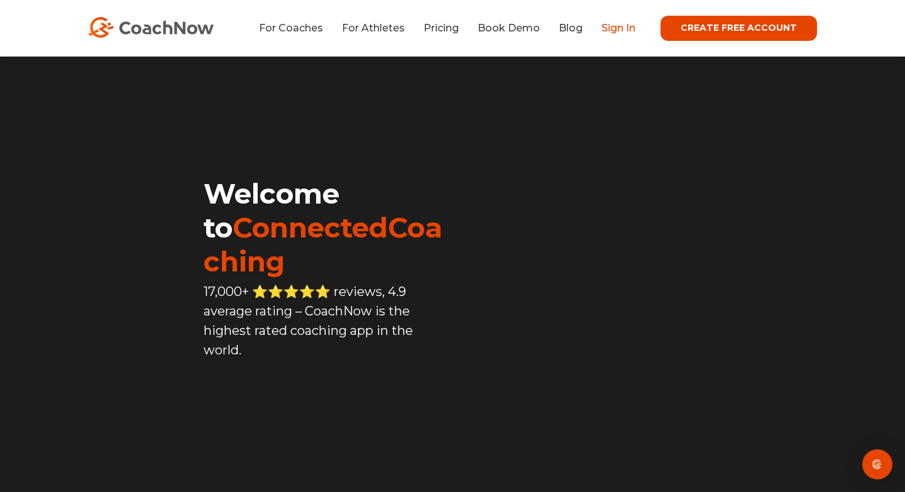
click at [620, 32] on link "Sign In" at bounding box center [619, 28] width 34 height 12
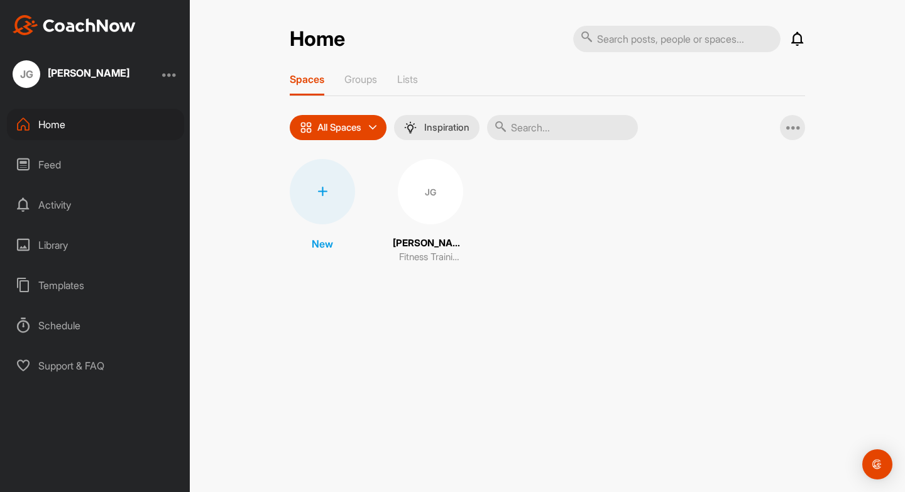
click at [168, 74] on div at bounding box center [169, 74] width 15 height 15
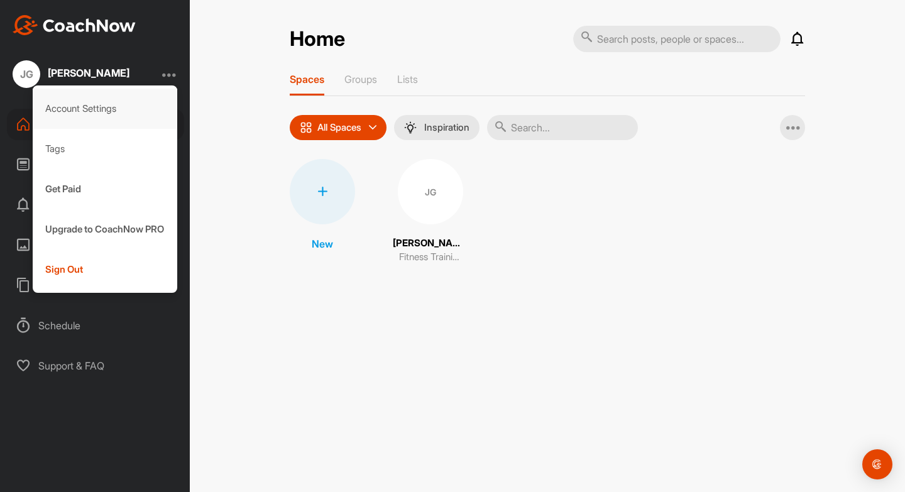
click at [119, 104] on div "Account Settings" at bounding box center [105, 109] width 145 height 40
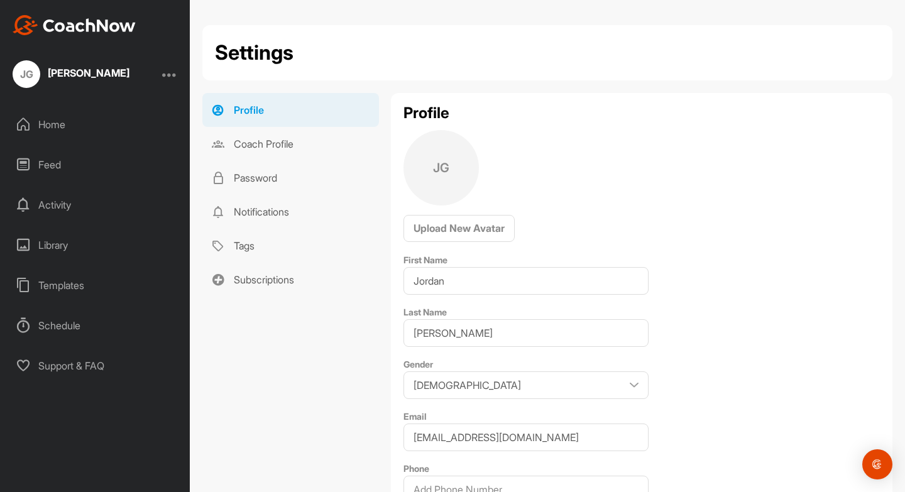
click at [69, 236] on div "Library" at bounding box center [95, 244] width 177 height 31
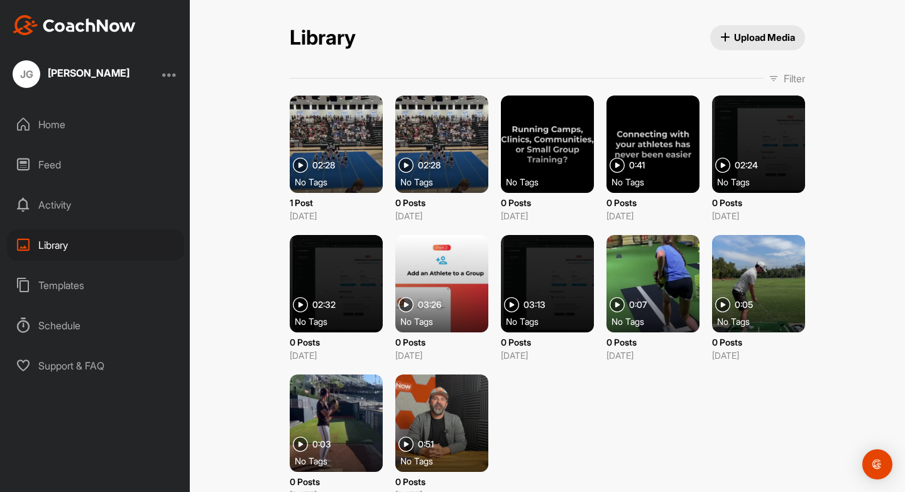
click at [349, 150] on div at bounding box center [336, 144] width 93 height 97
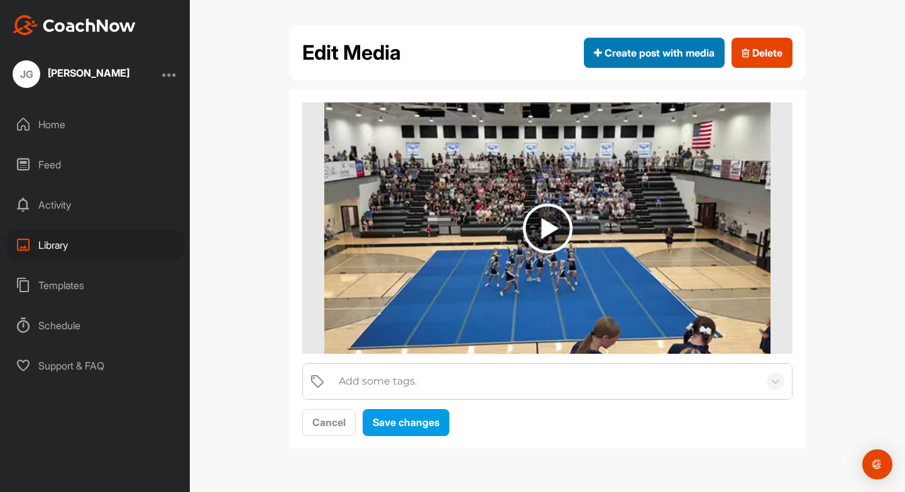
click at [647, 53] on span "Create post with media" at bounding box center [654, 52] width 121 height 15
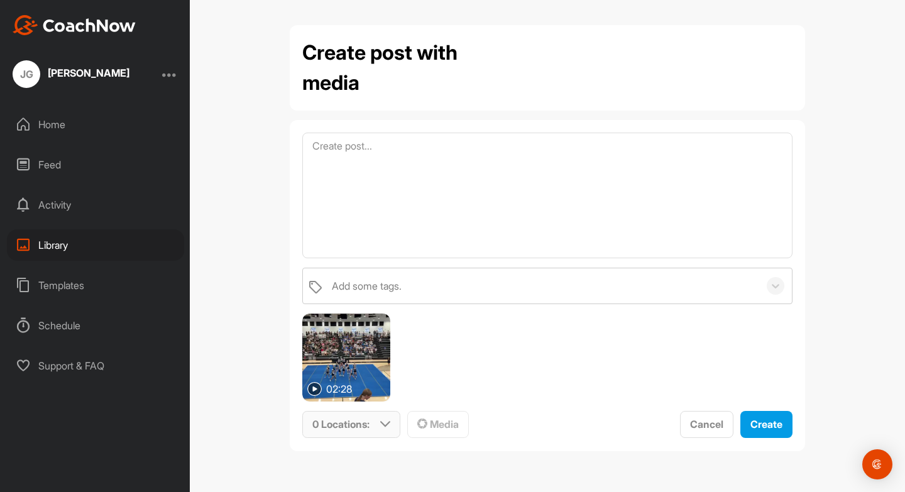
click at [394, 429] on div "0 Locations :" at bounding box center [351, 425] width 97 height 26
click at [465, 385] on div "02:28" at bounding box center [547, 358] width 490 height 88
click at [375, 362] on img at bounding box center [346, 358] width 88 height 88
